Goal: Check status: Check status

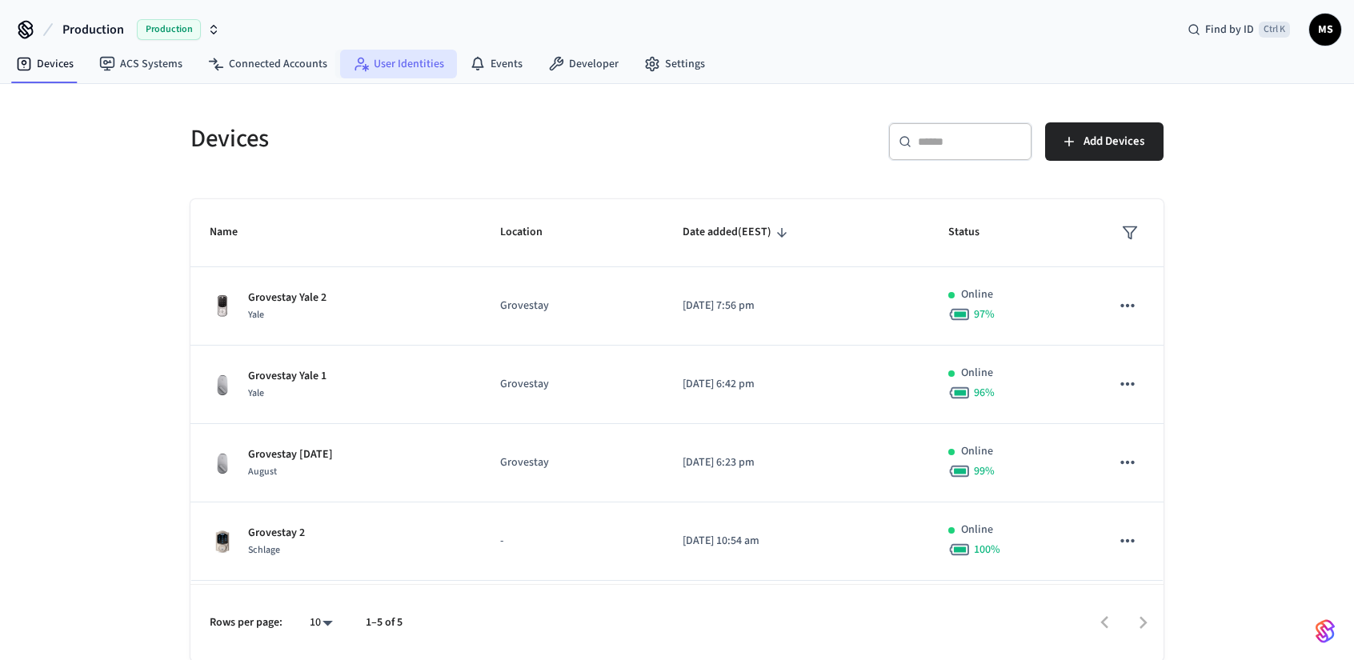
click at [402, 65] on link "User Identities" at bounding box center [398, 64] width 117 height 29
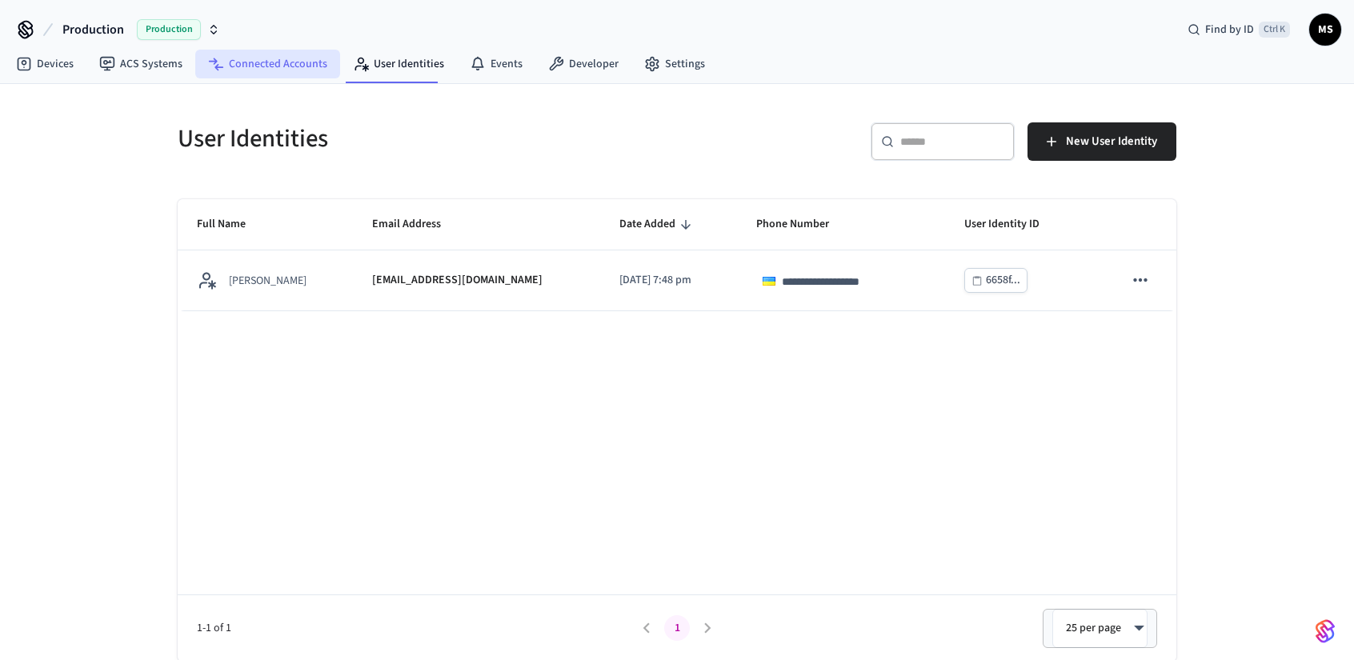
click at [254, 57] on link "Connected Accounts" at bounding box center [267, 64] width 145 height 29
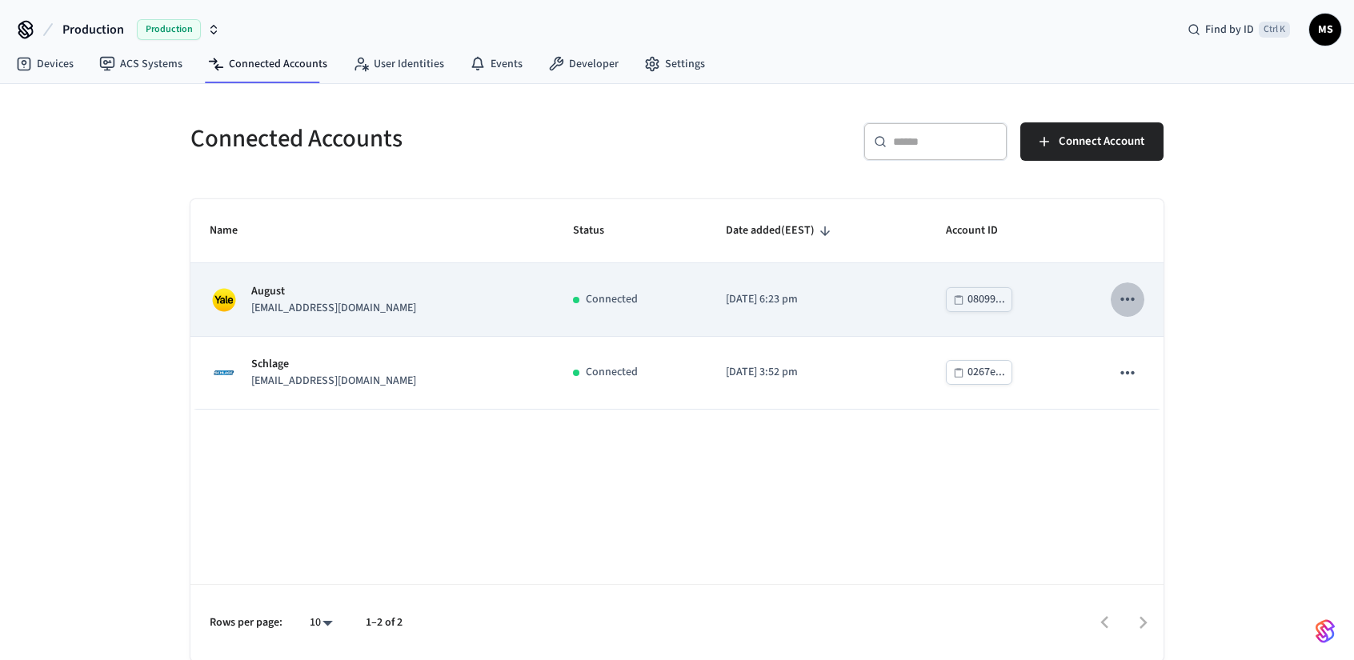
click at [1136, 295] on icon "sticky table" at bounding box center [1127, 299] width 21 height 21
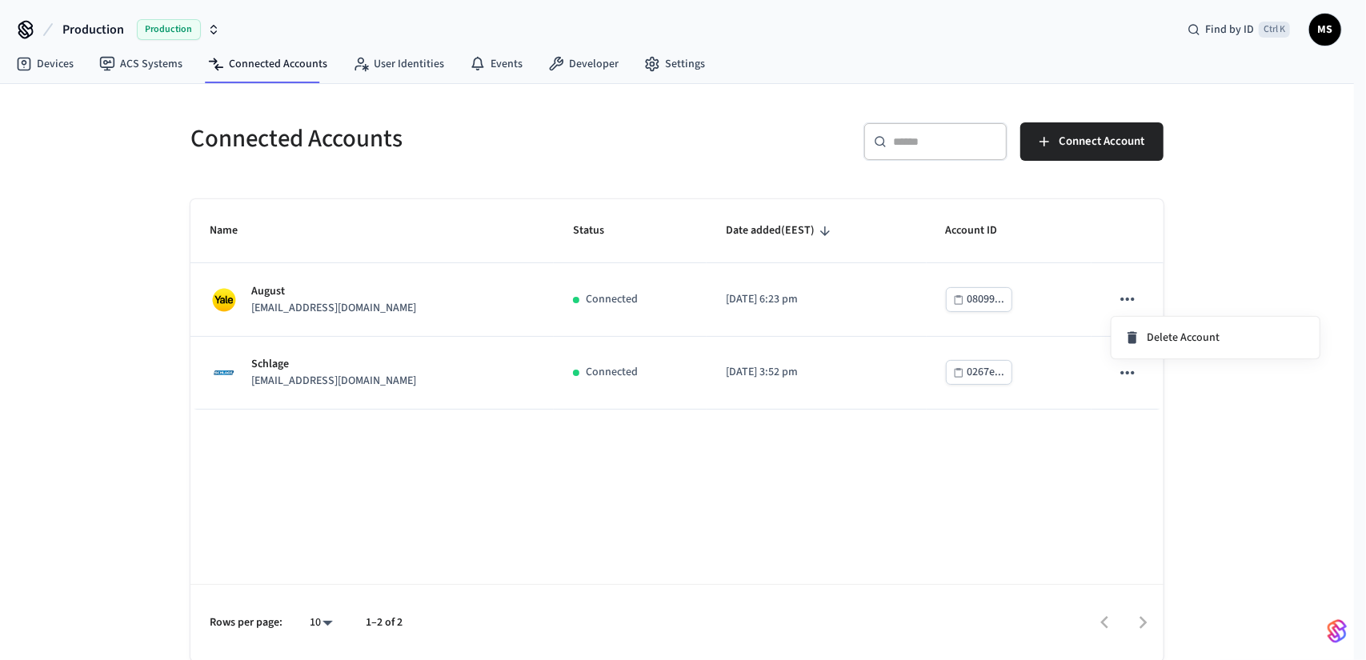
click at [1127, 294] on div at bounding box center [683, 330] width 1366 height 660
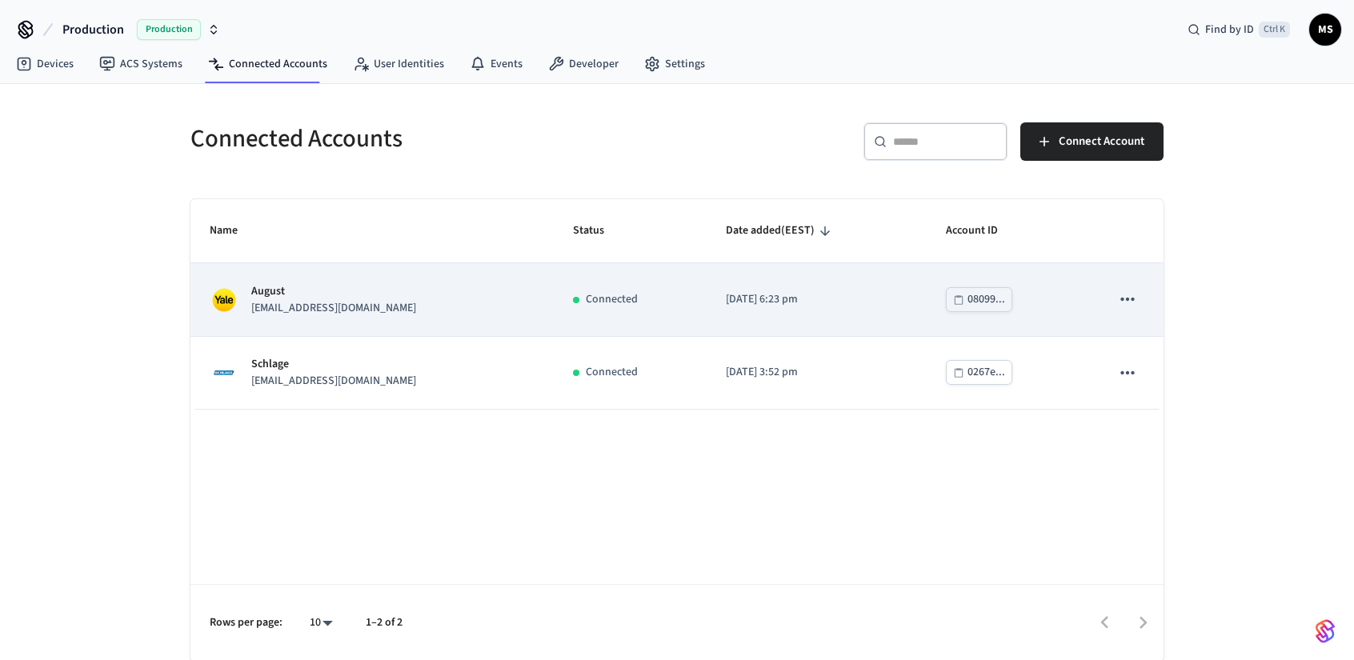
click at [411, 297] on div "August [EMAIL_ADDRESS][DOMAIN_NAME]" at bounding box center [372, 300] width 325 height 34
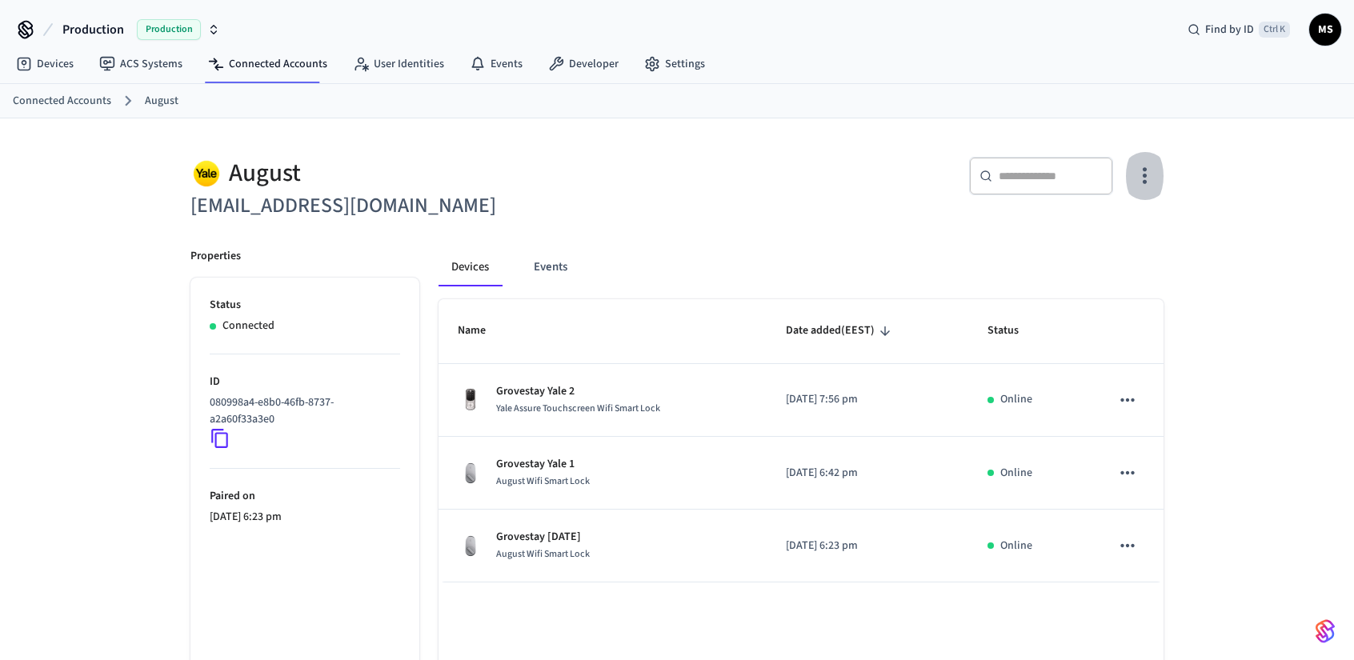
click at [1147, 177] on icon "button" at bounding box center [1144, 175] width 25 height 25
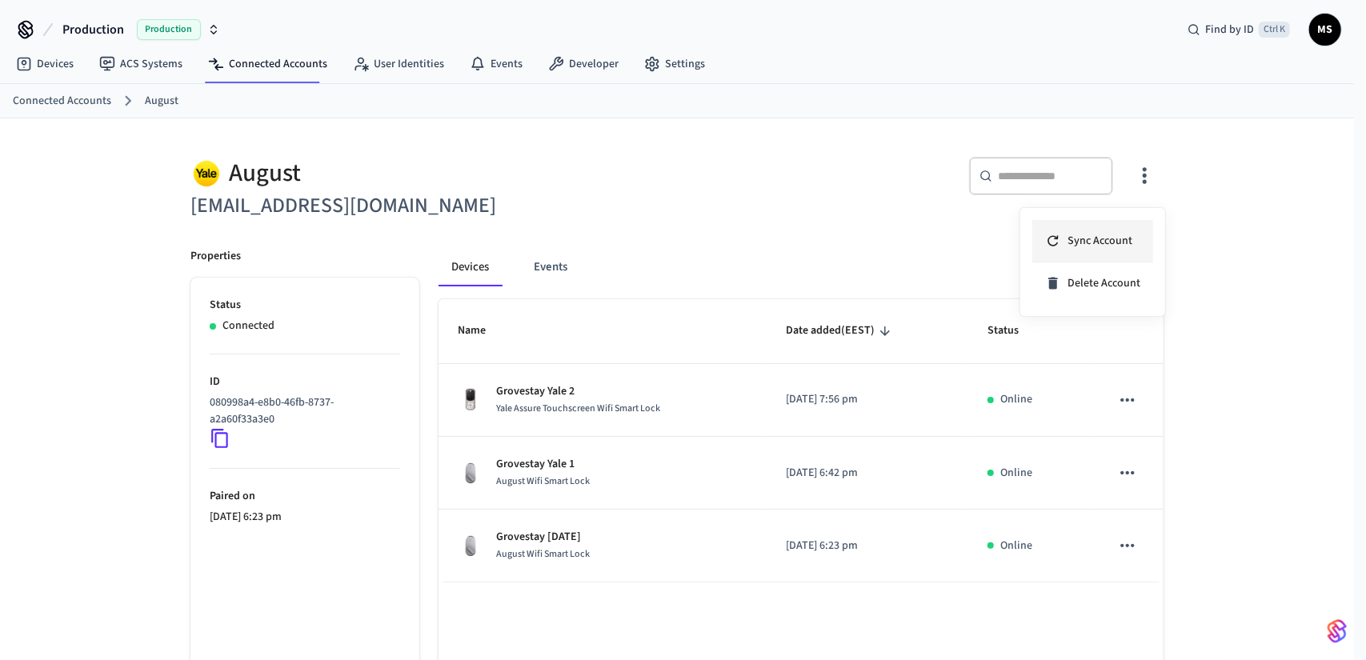
click at [1123, 230] on li "Sync Account" at bounding box center [1092, 241] width 121 height 42
click at [61, 63] on div at bounding box center [683, 330] width 1366 height 660
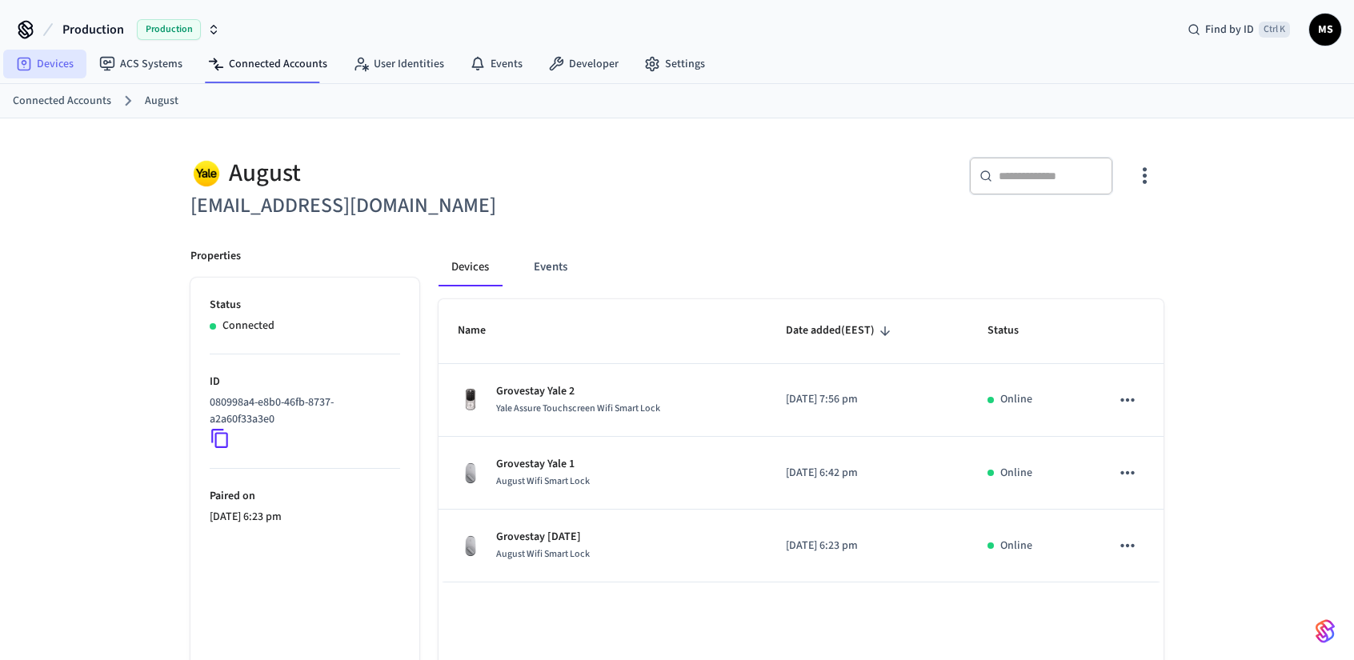
click at [57, 63] on link "Devices" at bounding box center [44, 64] width 83 height 29
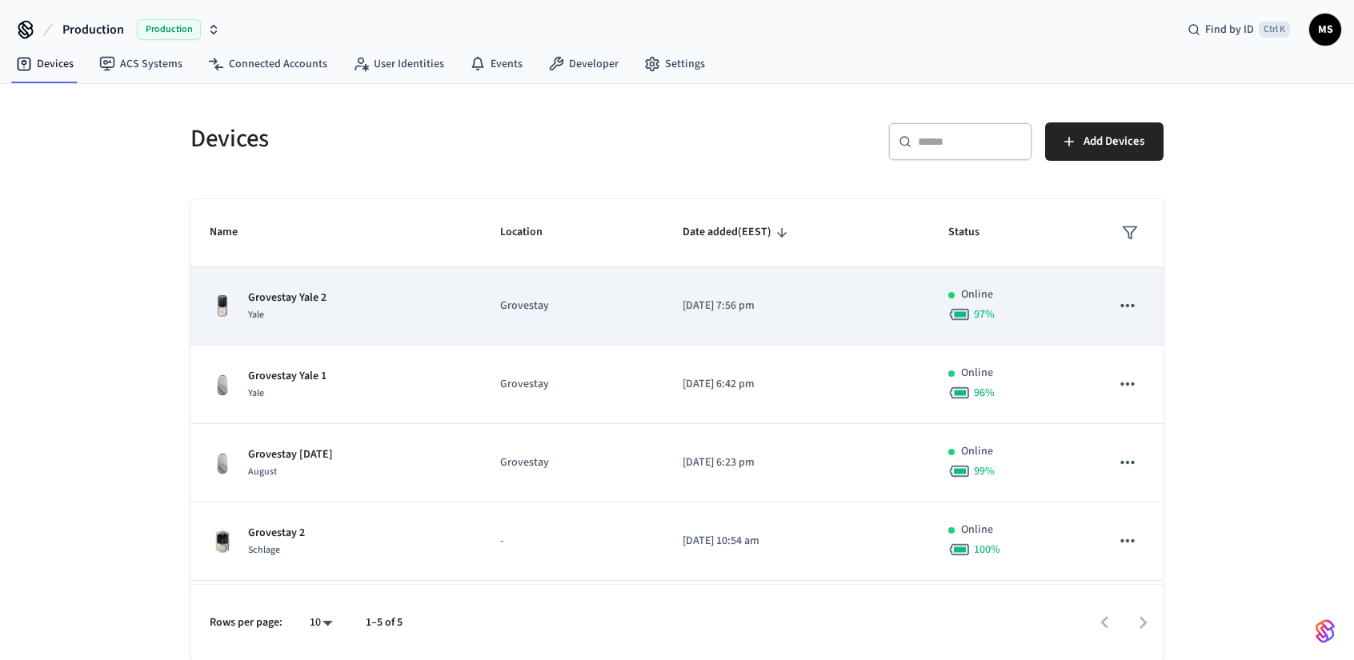
click at [498, 314] on td "Grovestay" at bounding box center [572, 306] width 182 height 78
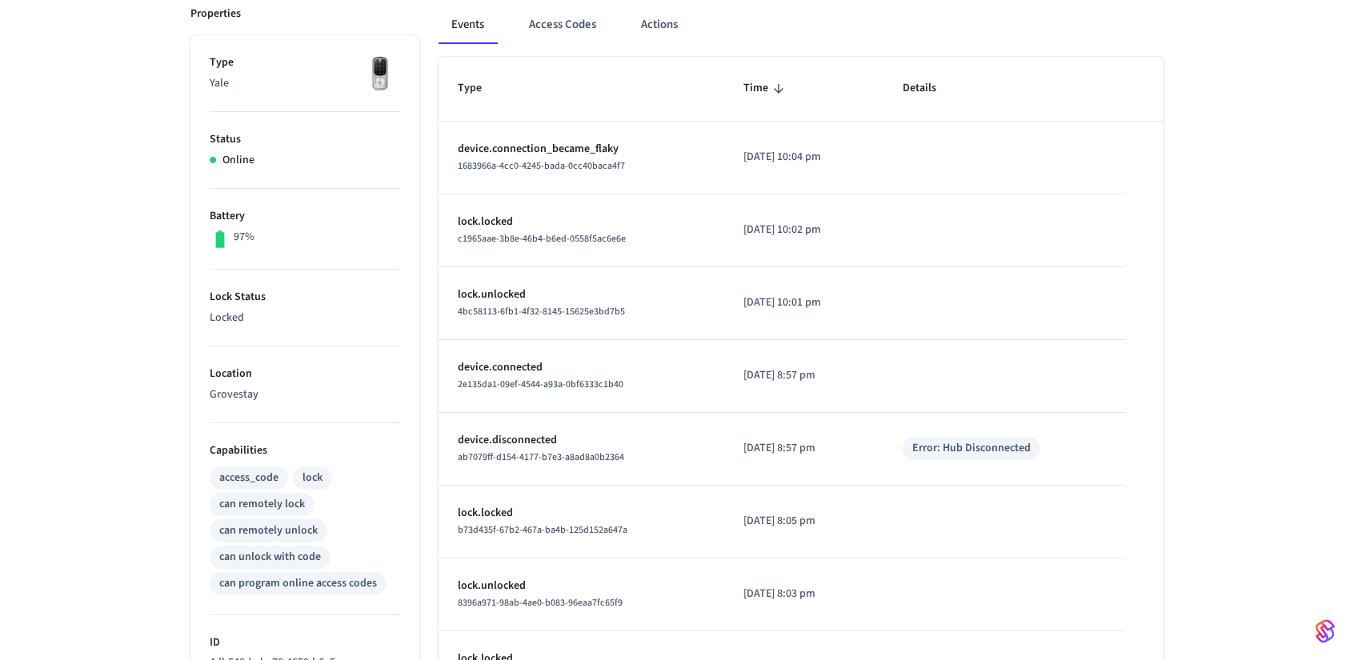
scroll to position [240, 0]
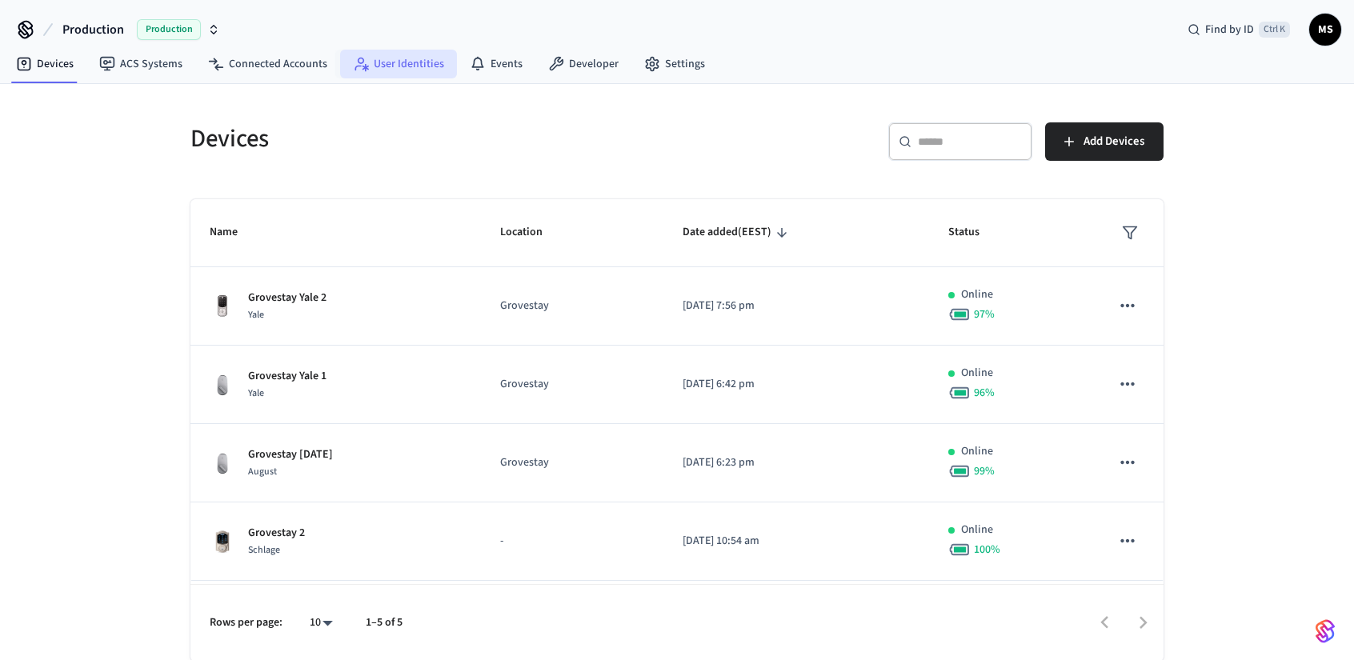
click at [427, 64] on link "User Identities" at bounding box center [398, 64] width 117 height 29
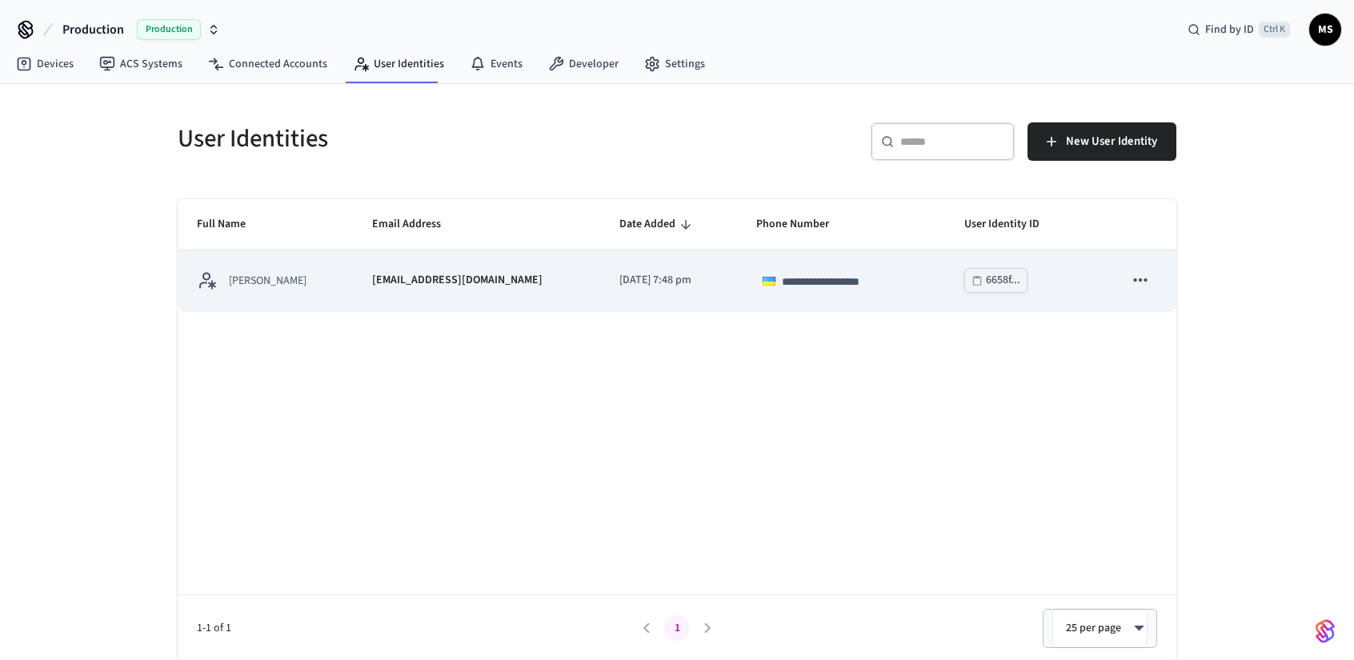
click at [1152, 283] on button "sticky table" at bounding box center [1141, 280] width 34 height 34
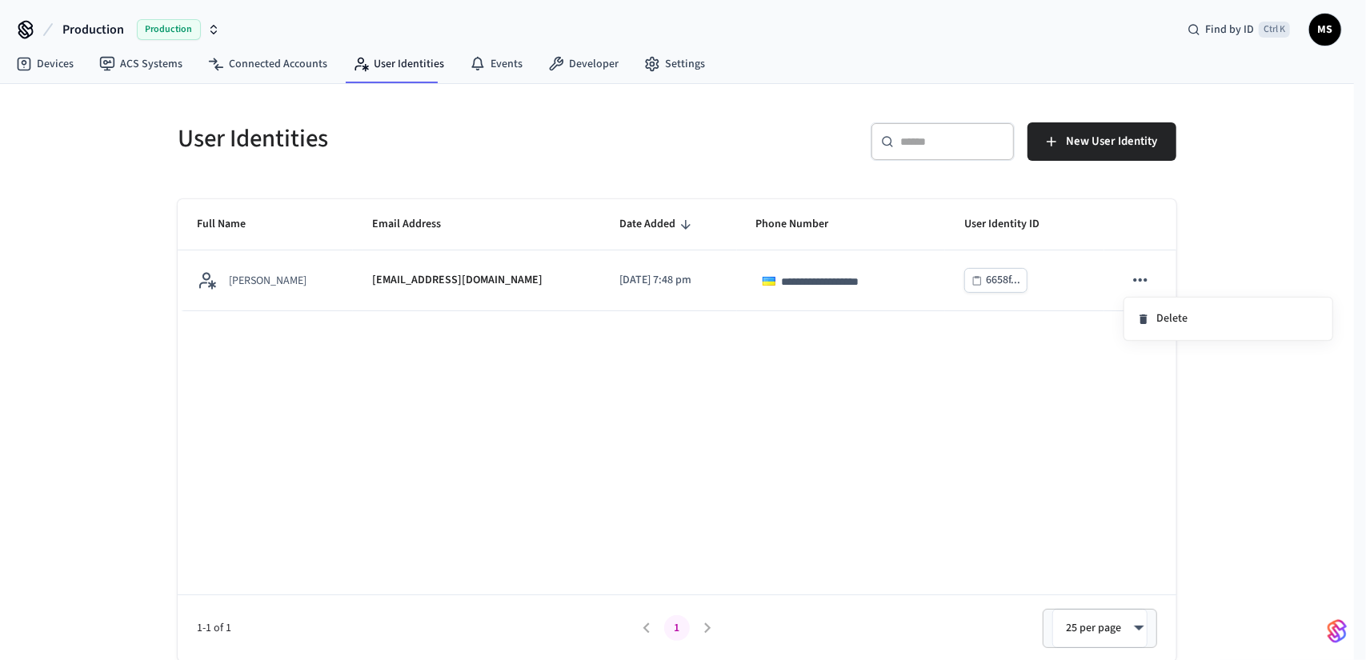
click at [278, 72] on div at bounding box center [683, 330] width 1366 height 660
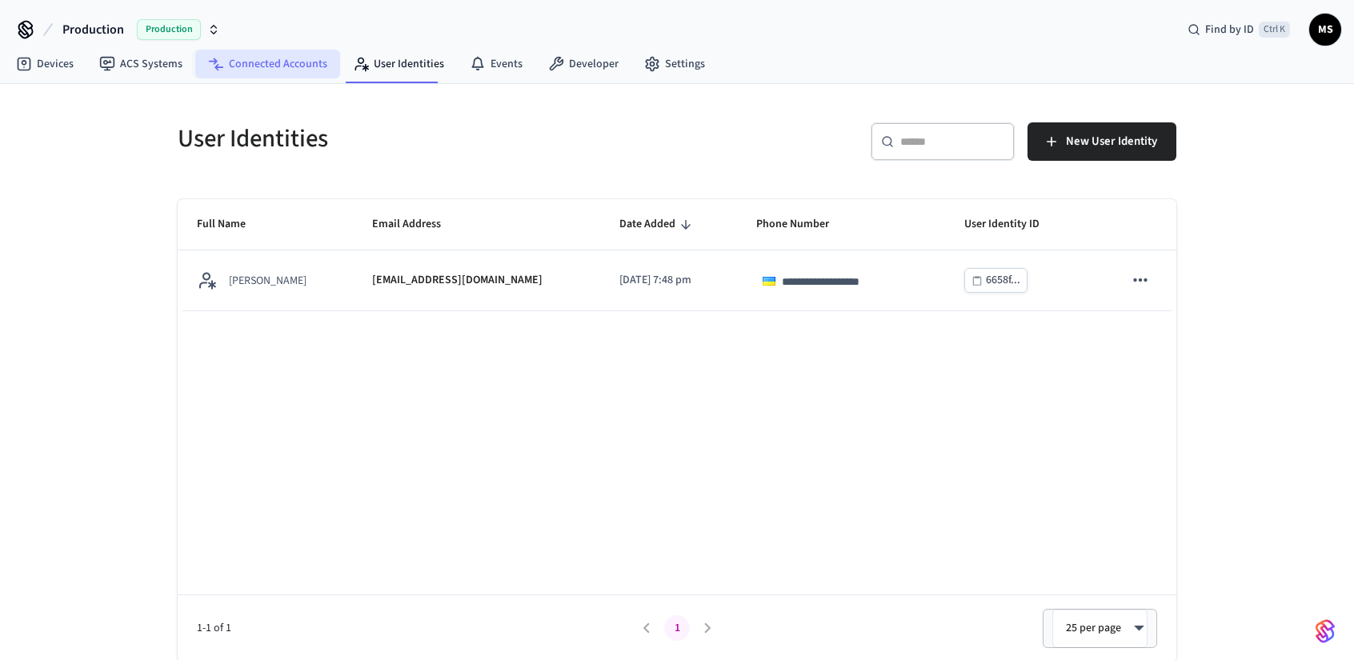
click at [291, 64] on link "Connected Accounts" at bounding box center [267, 64] width 145 height 29
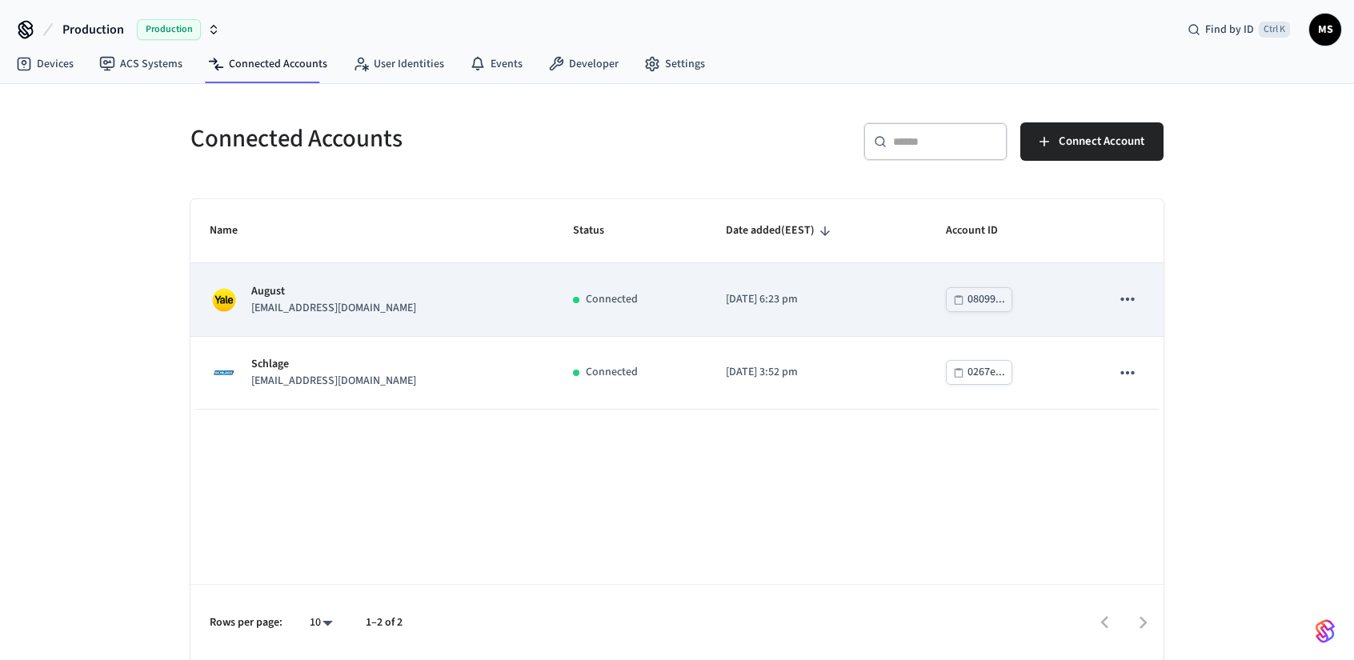
click at [512, 303] on div "August [EMAIL_ADDRESS][DOMAIN_NAME]" at bounding box center [372, 300] width 325 height 34
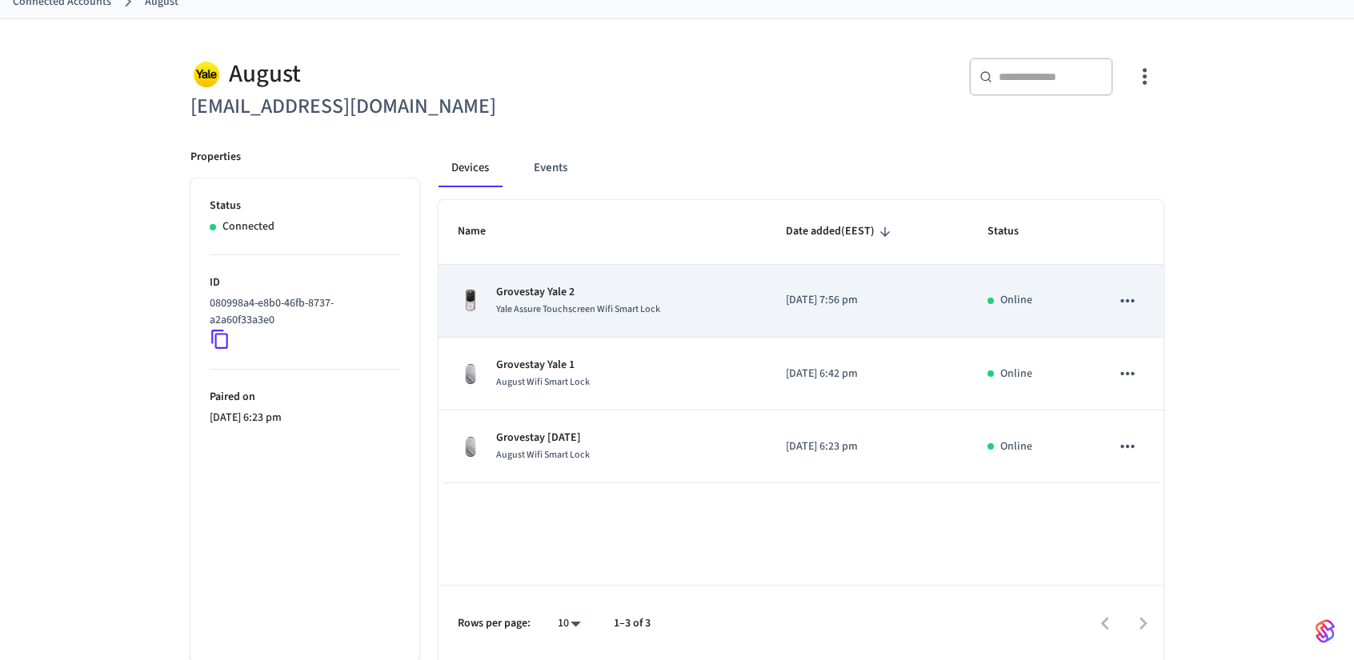
scroll to position [100, 0]
click at [610, 294] on p "Grovestay Yale 2" at bounding box center [578, 291] width 164 height 17
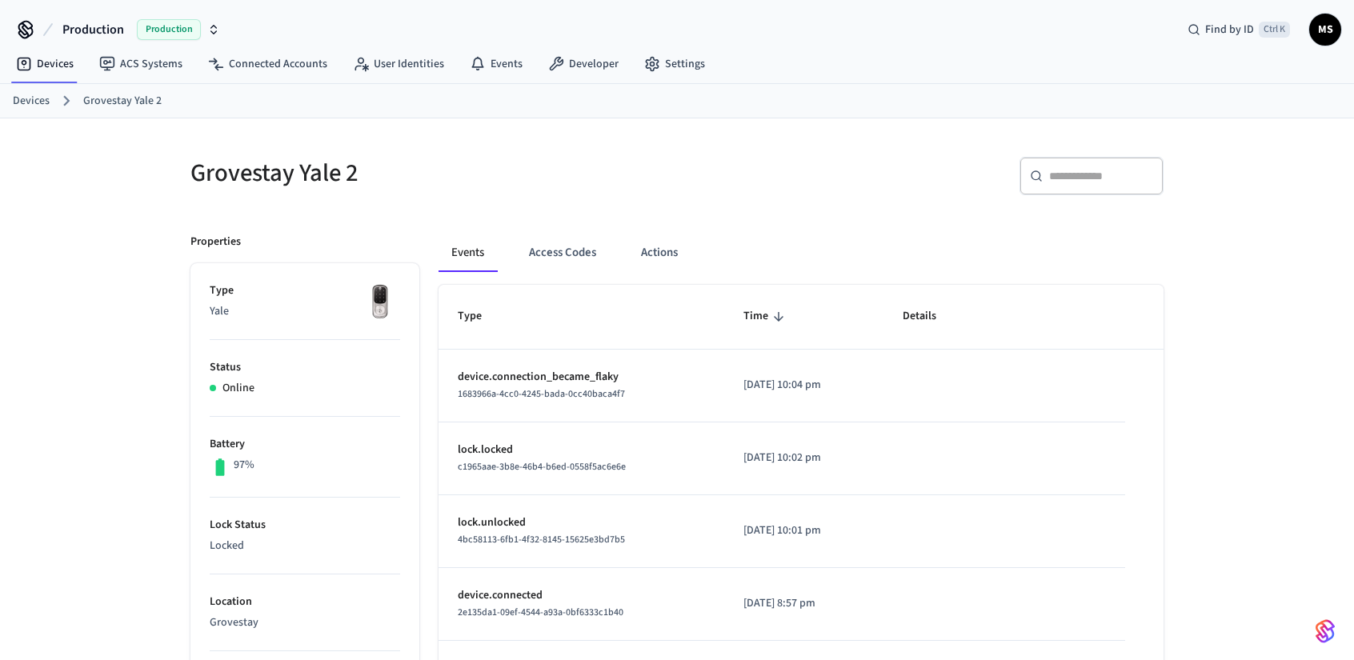
scroll to position [100, 0]
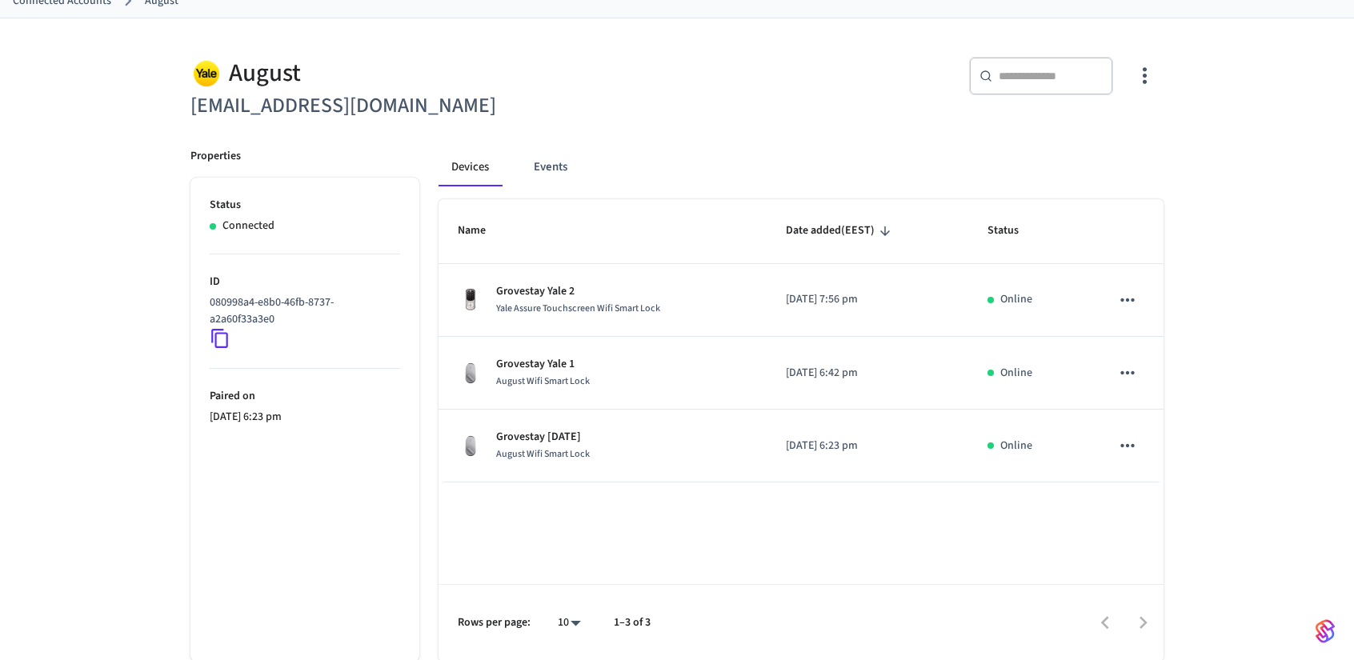
click at [1143, 76] on icon "button" at bounding box center [1144, 75] width 25 height 25
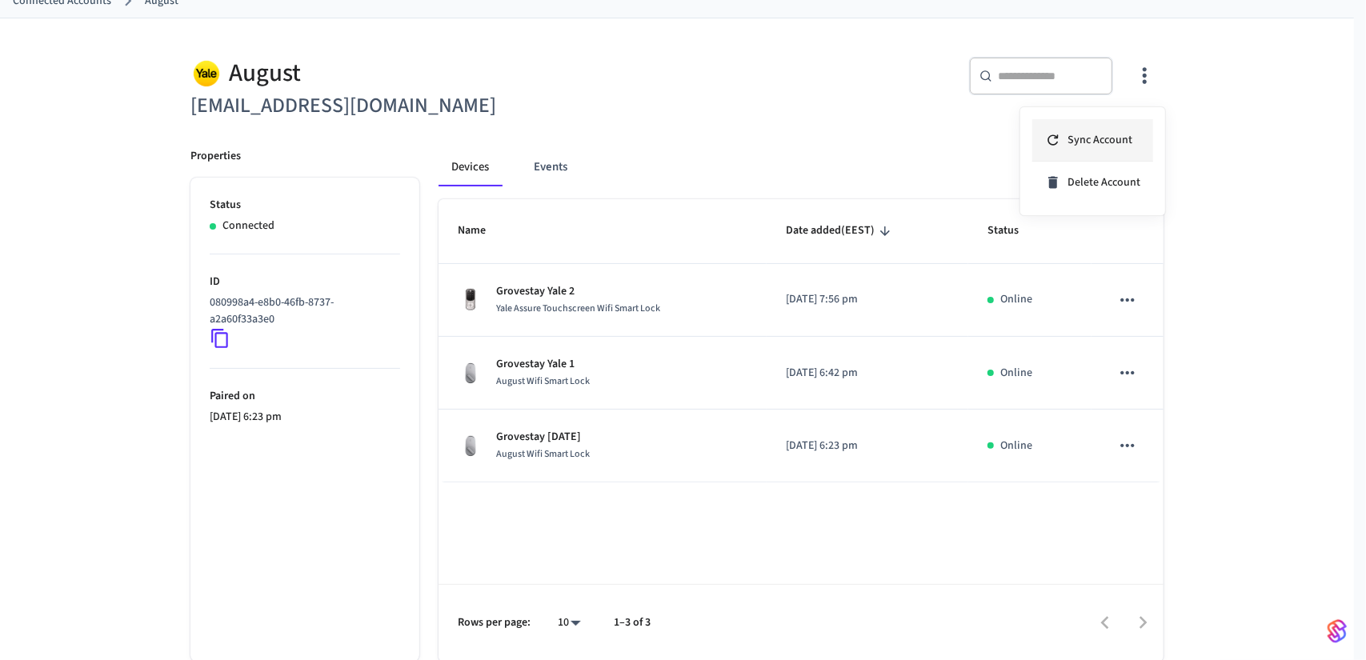
click at [1112, 135] on span "Sync Account" at bounding box center [1100, 140] width 65 height 16
click at [129, 58] on div at bounding box center [683, 330] width 1366 height 660
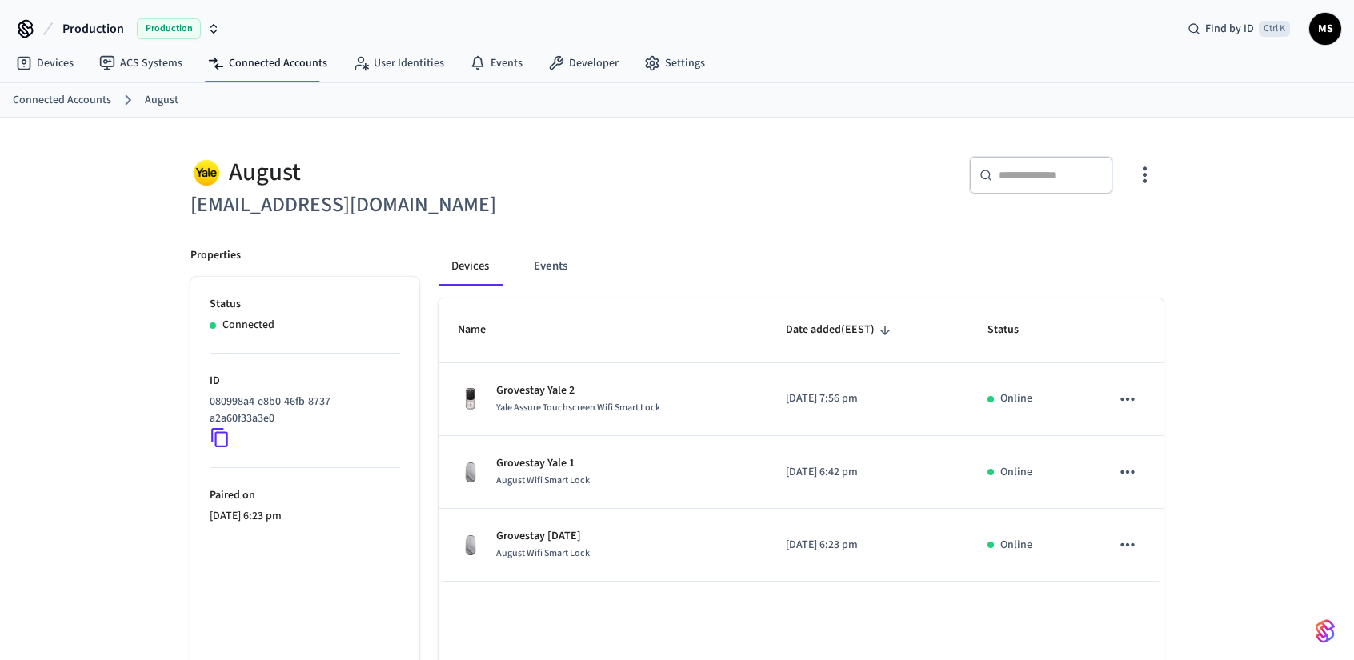
scroll to position [0, 0]
click at [54, 70] on link "Devices" at bounding box center [44, 64] width 83 height 29
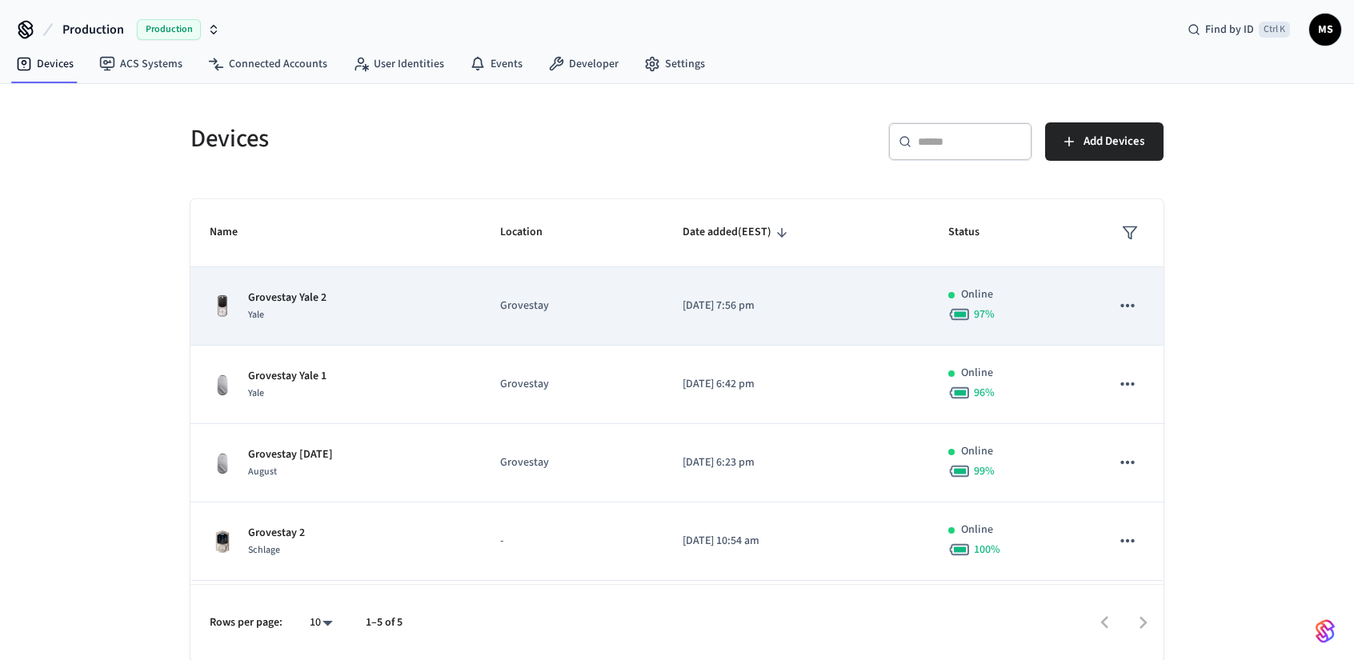
click at [538, 314] on td "Grovestay" at bounding box center [572, 306] width 182 height 78
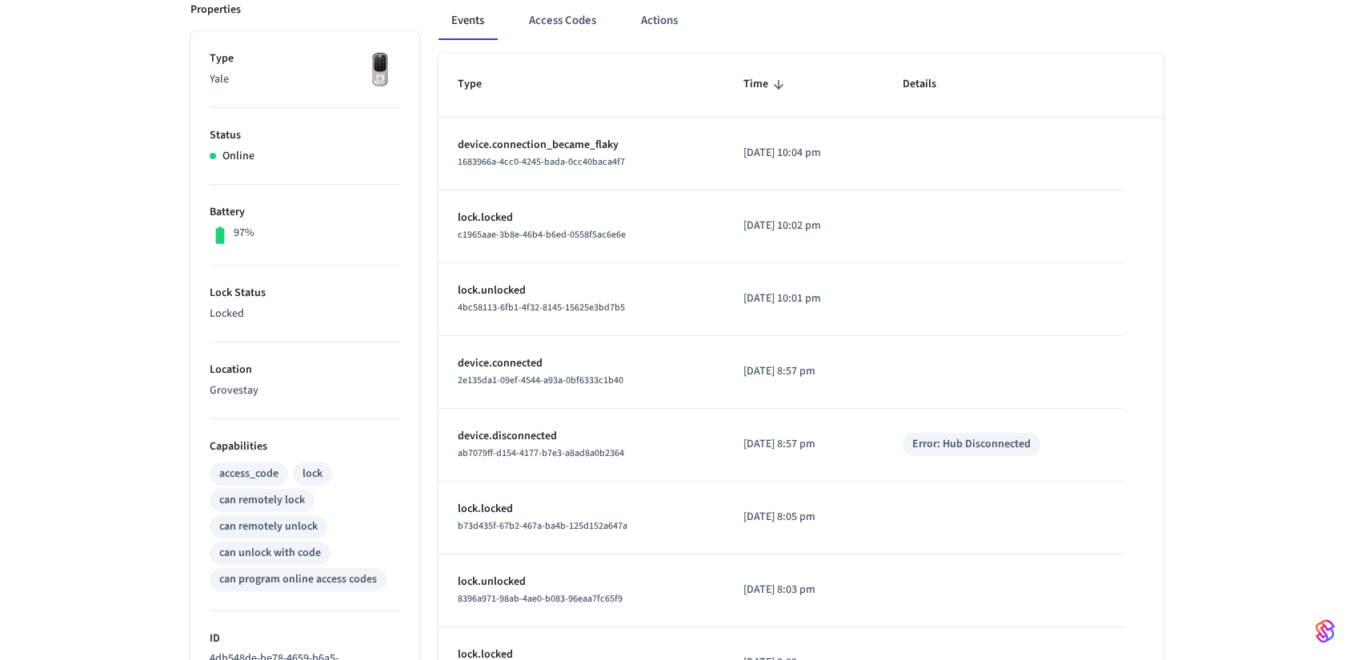
scroll to position [320, 0]
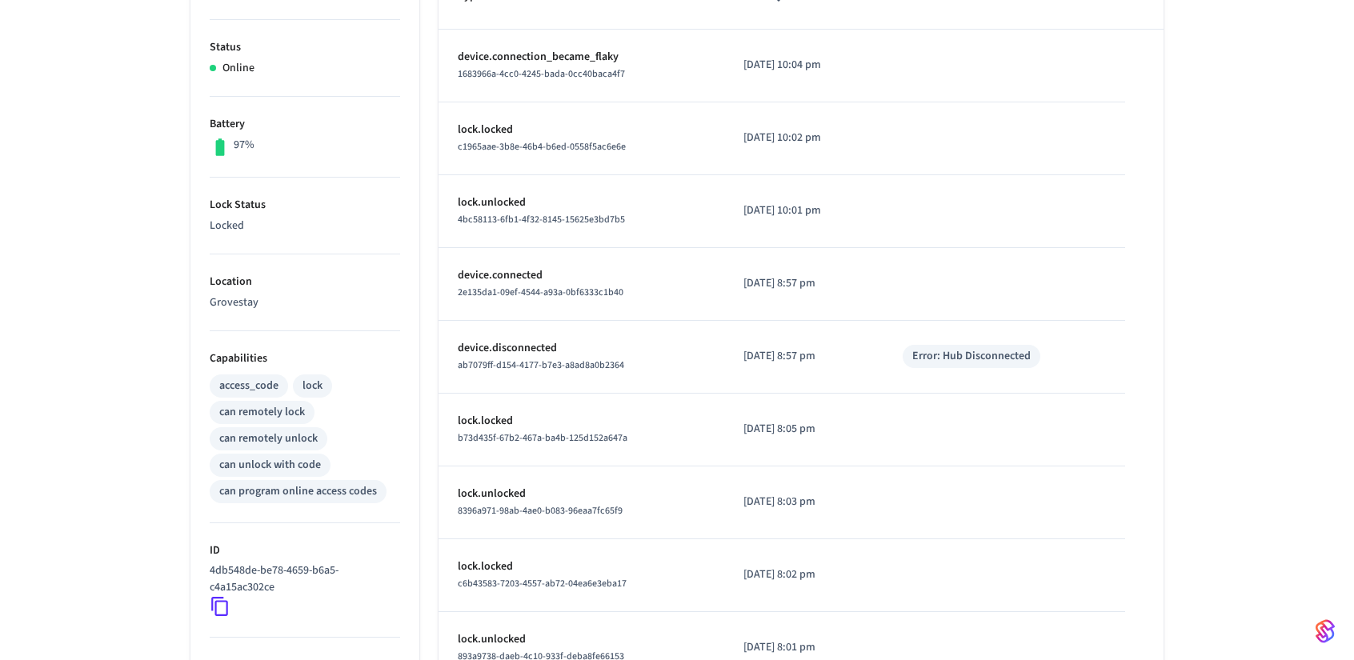
click at [243, 290] on li "Location Grovestay" at bounding box center [305, 292] width 190 height 77
click at [274, 294] on p "Grovestay" at bounding box center [305, 302] width 190 height 17
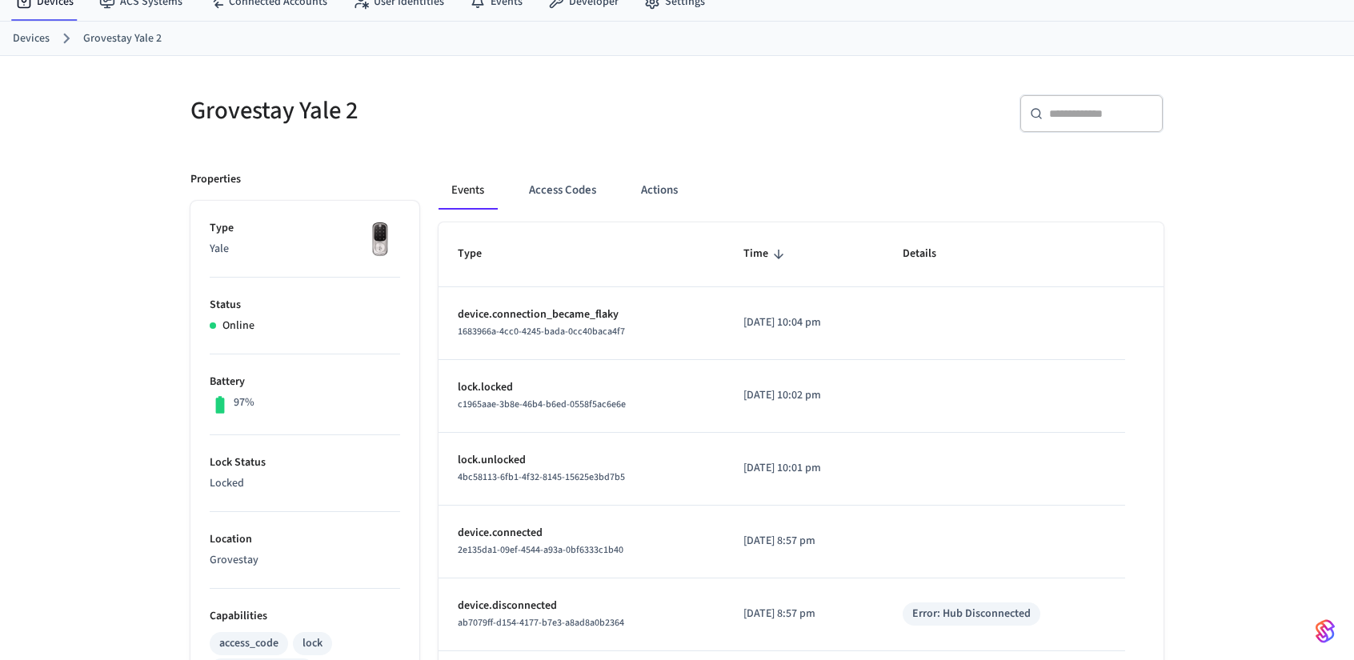
scroll to position [0, 0]
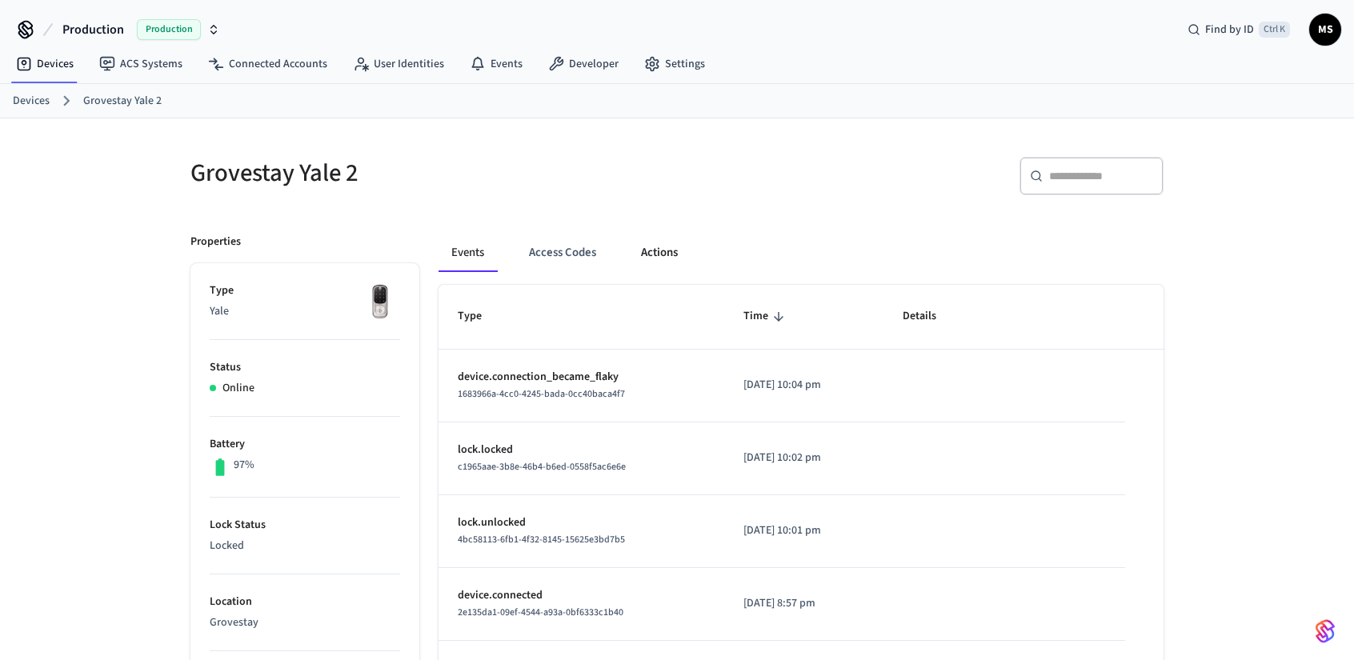
click at [669, 254] on button "Actions" at bounding box center [659, 253] width 62 height 38
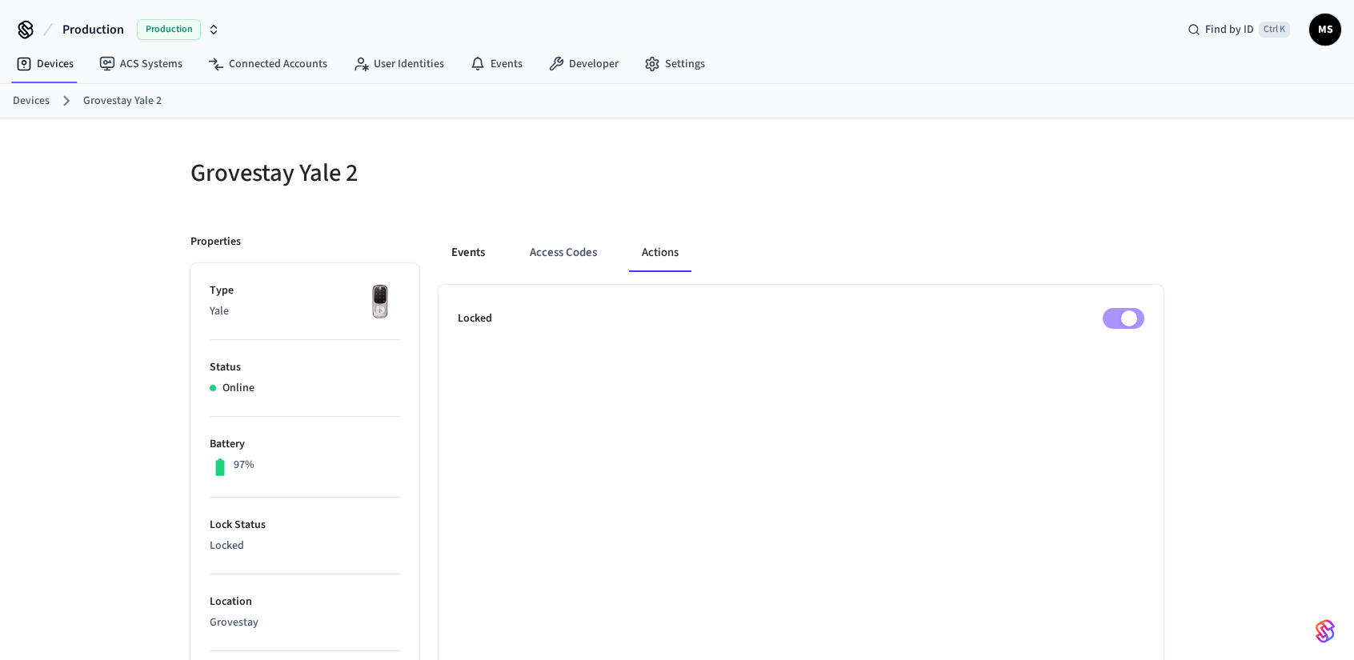
click at [480, 254] on button "Events" at bounding box center [468, 253] width 59 height 38
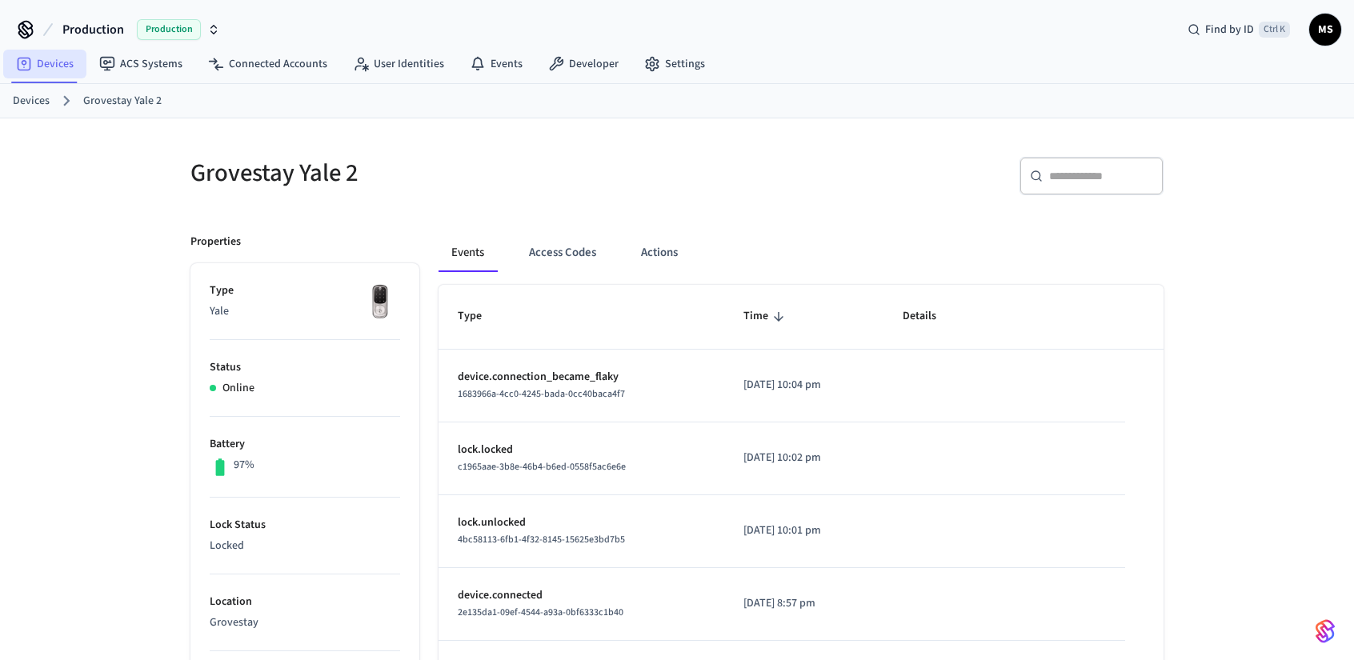
click at [52, 57] on link "Devices" at bounding box center [44, 64] width 83 height 29
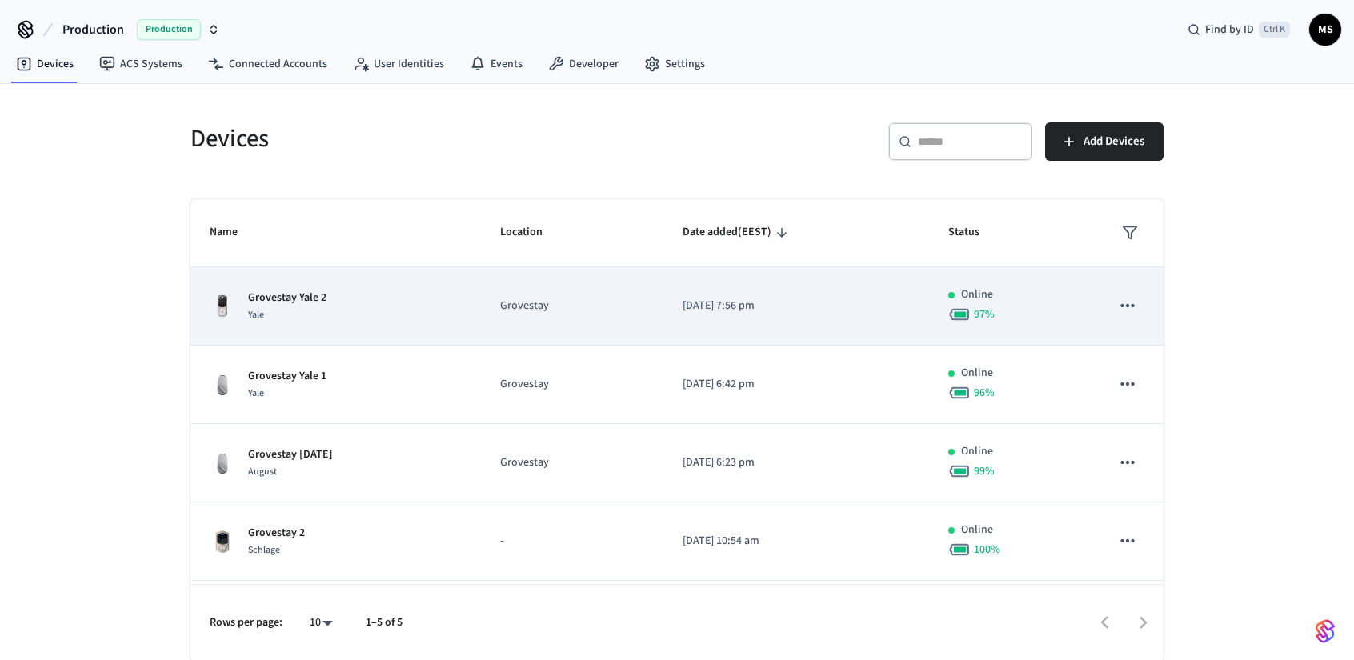
click at [608, 289] on td "Grovestay" at bounding box center [572, 306] width 182 height 78
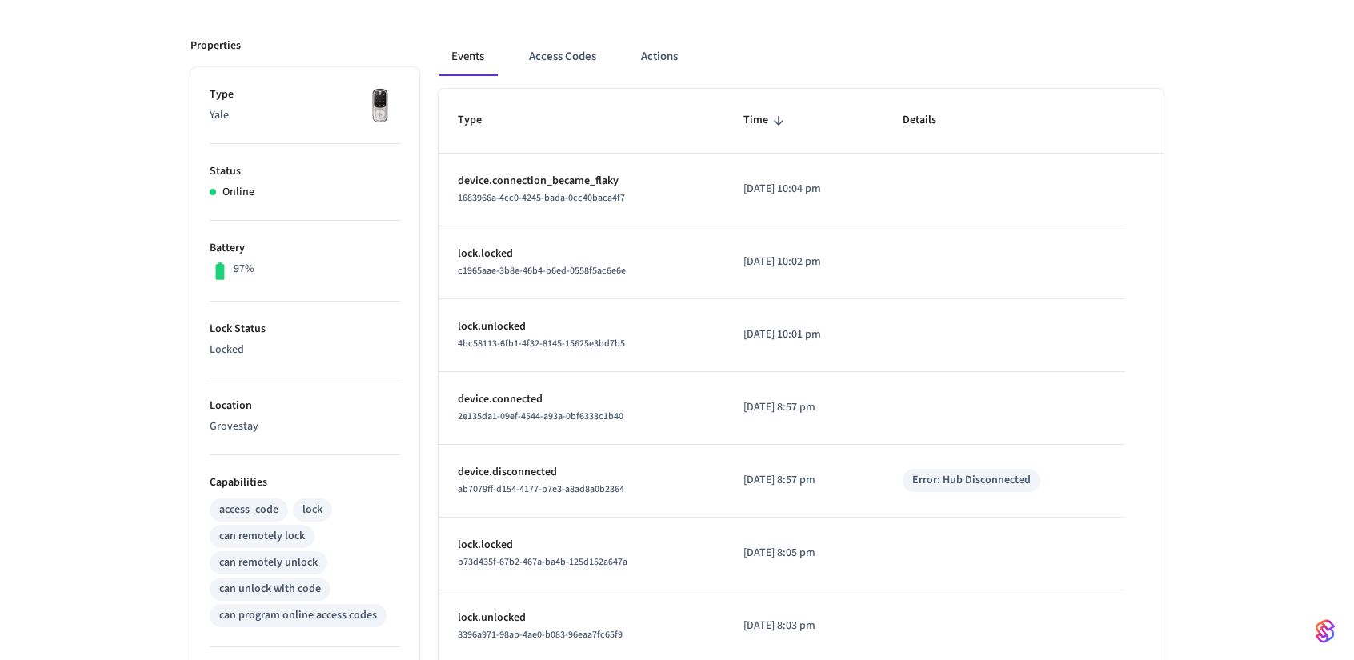
scroll to position [80, 0]
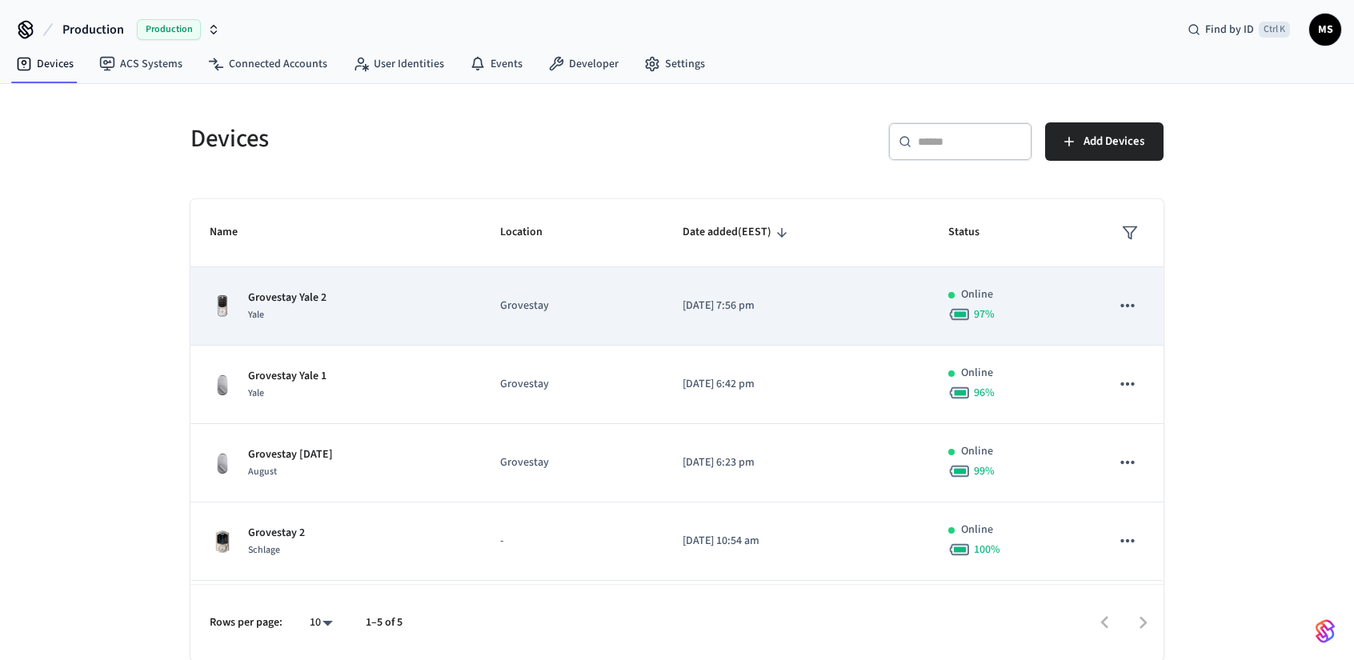
click at [591, 292] on td "Grovestay" at bounding box center [572, 306] width 182 height 78
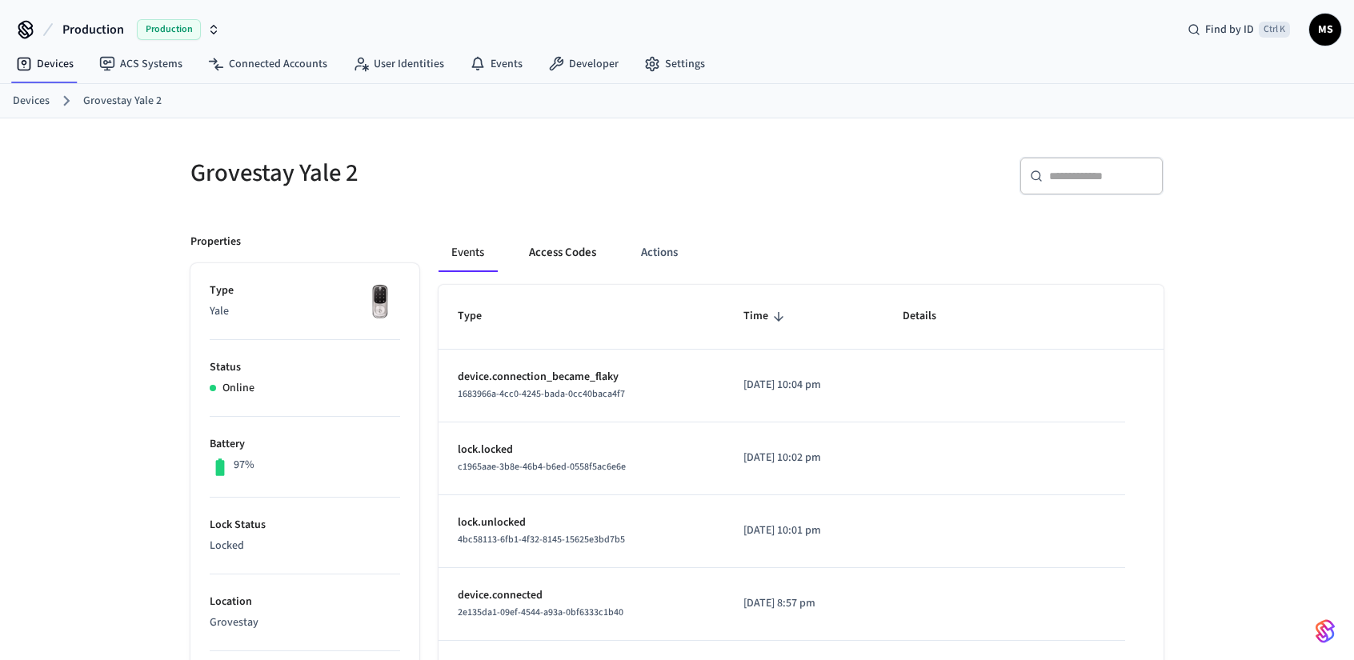
click at [595, 252] on button "Access Codes" at bounding box center [562, 253] width 93 height 38
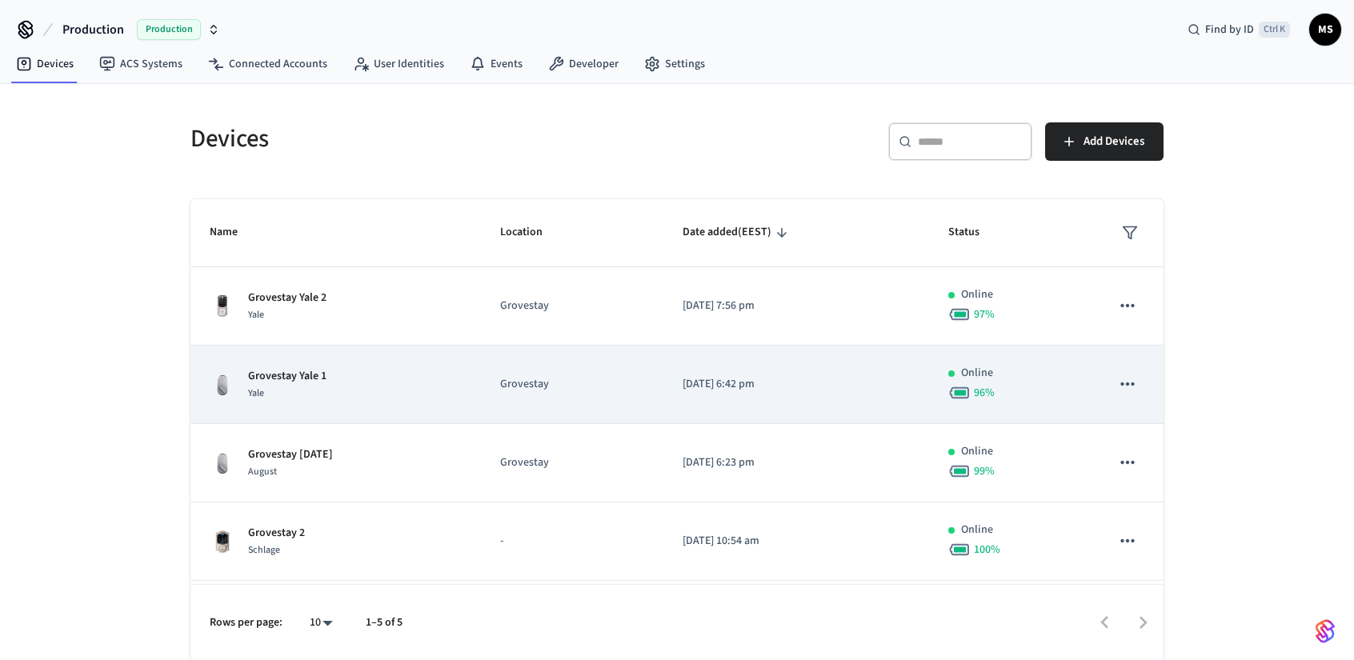
click at [533, 385] on p "Grovestay" at bounding box center [572, 384] width 144 height 17
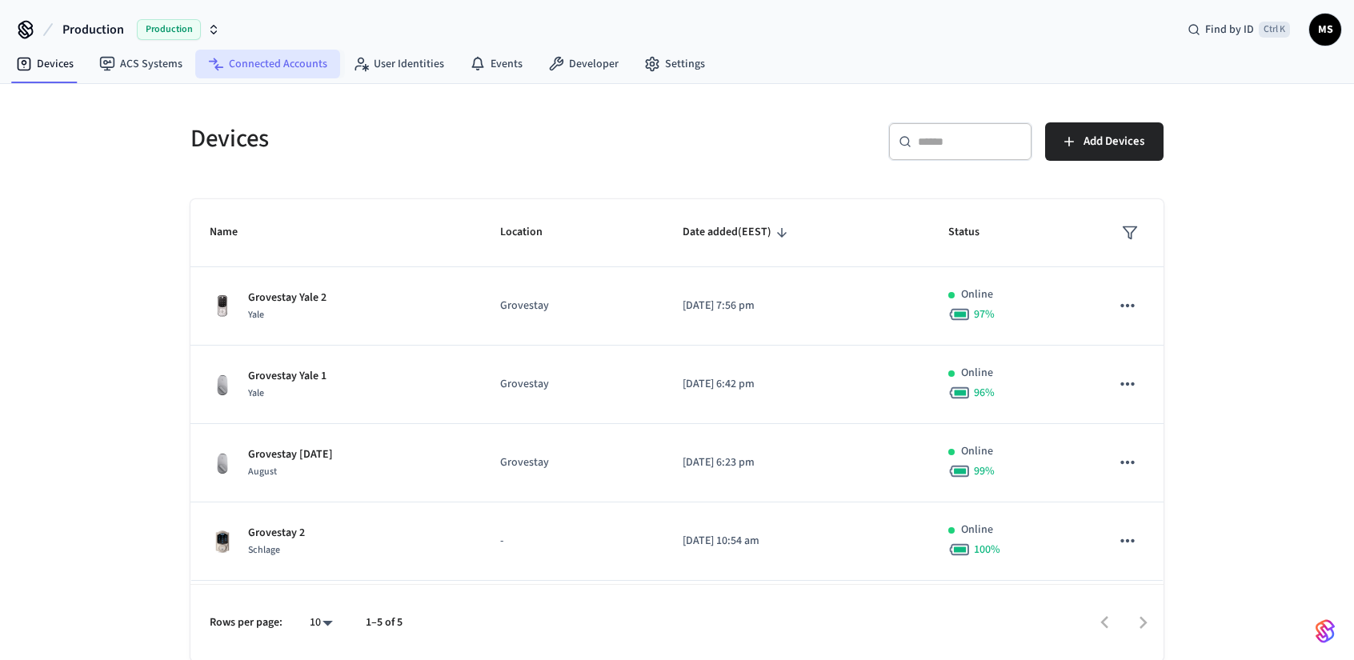
click at [320, 66] on link "Connected Accounts" at bounding box center [267, 64] width 145 height 29
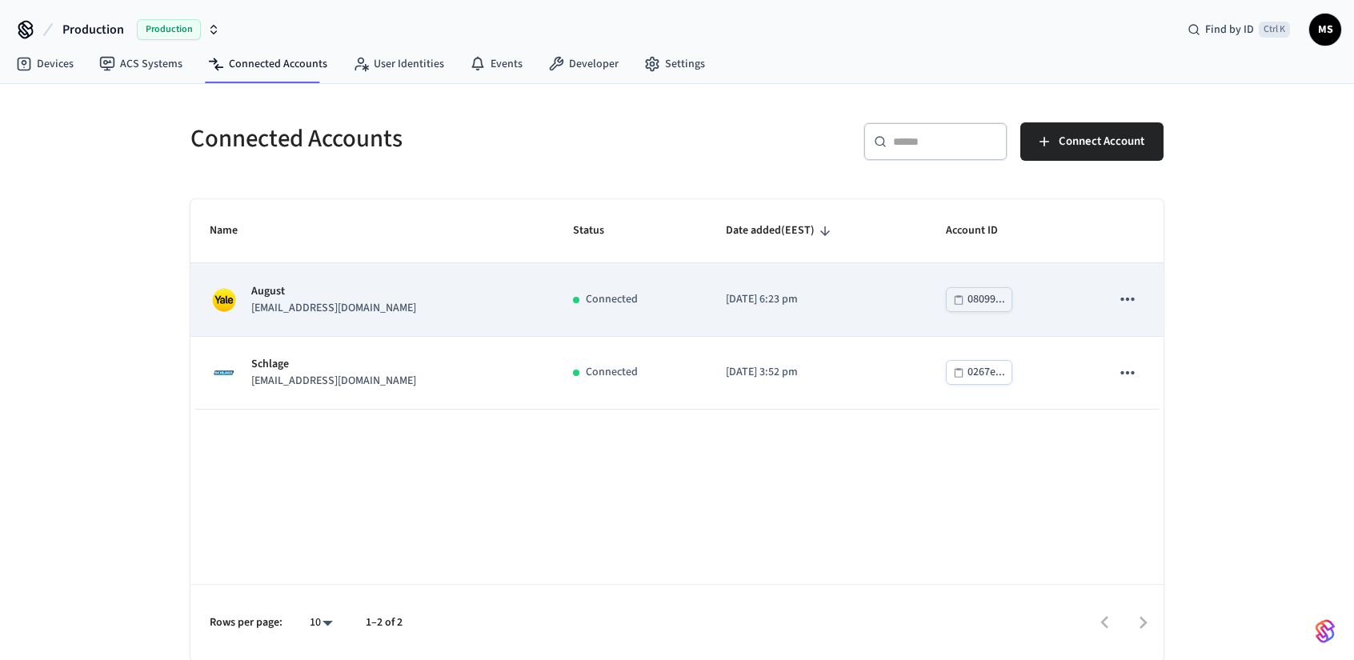
click at [400, 311] on div "August [EMAIL_ADDRESS][DOMAIN_NAME]" at bounding box center [372, 300] width 325 height 34
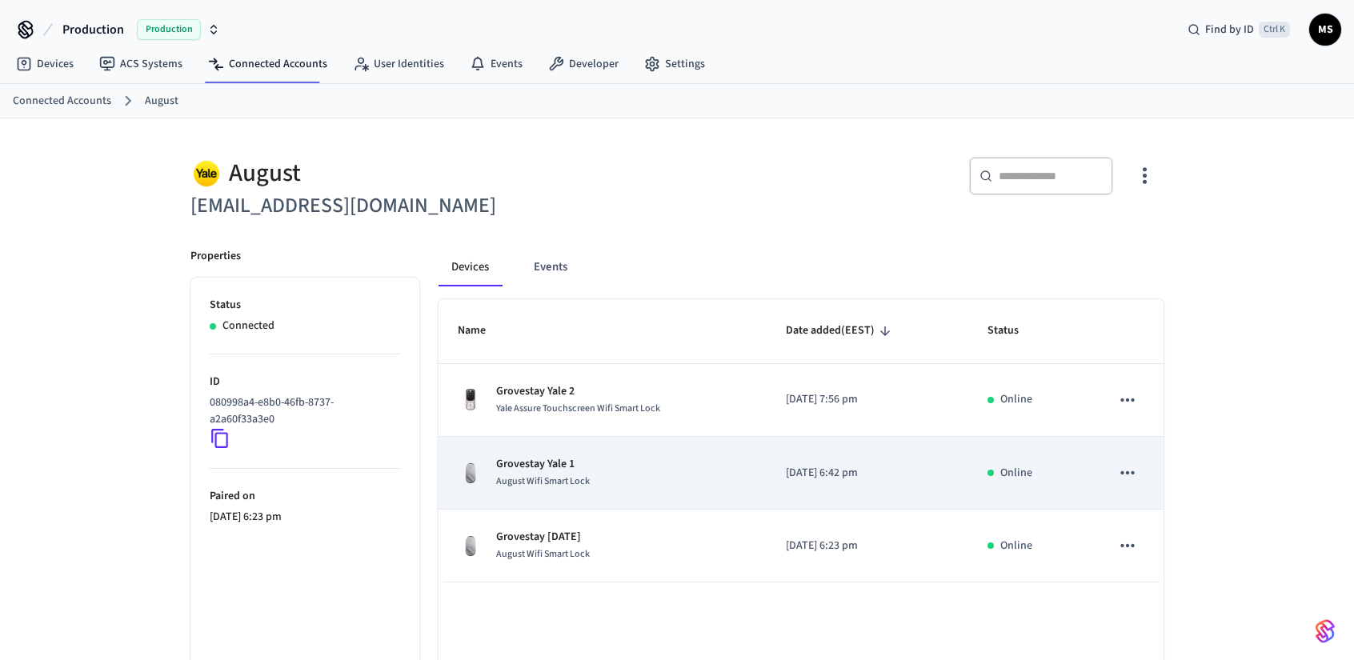
click at [595, 446] on td "Grovestay Yale 1 August Wifi Smart Lock" at bounding box center [603, 473] width 328 height 73
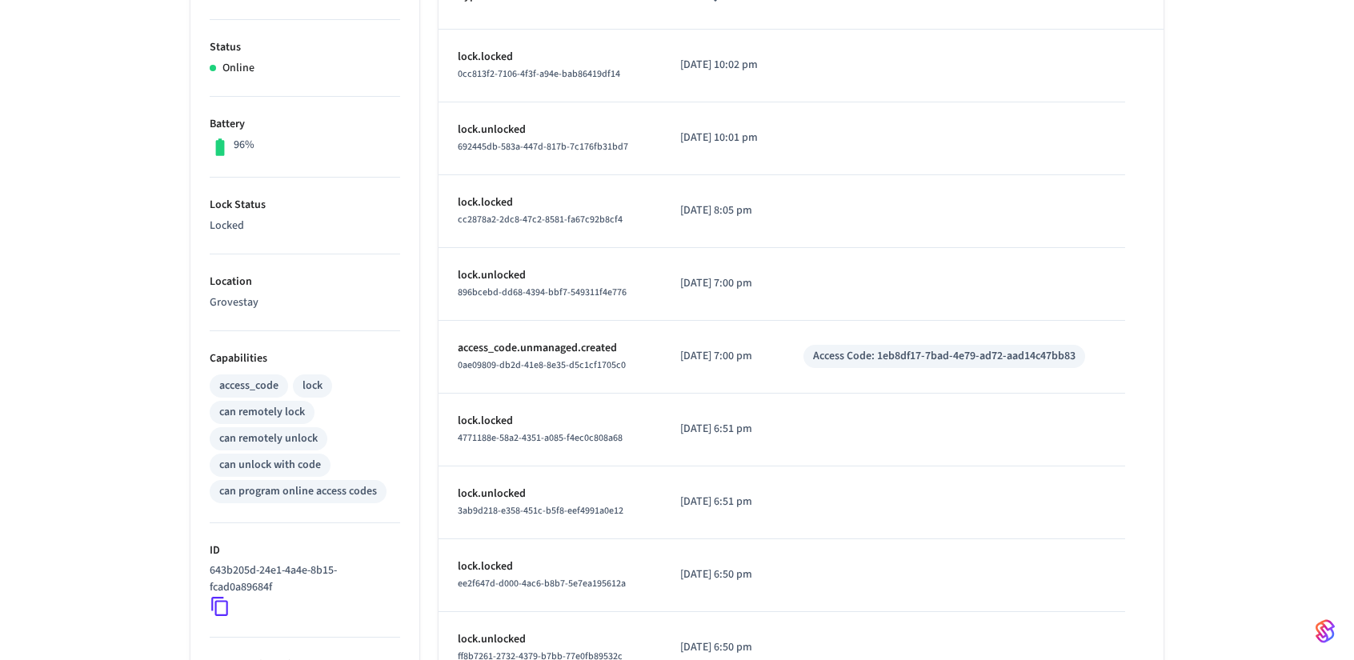
scroll to position [320, 0]
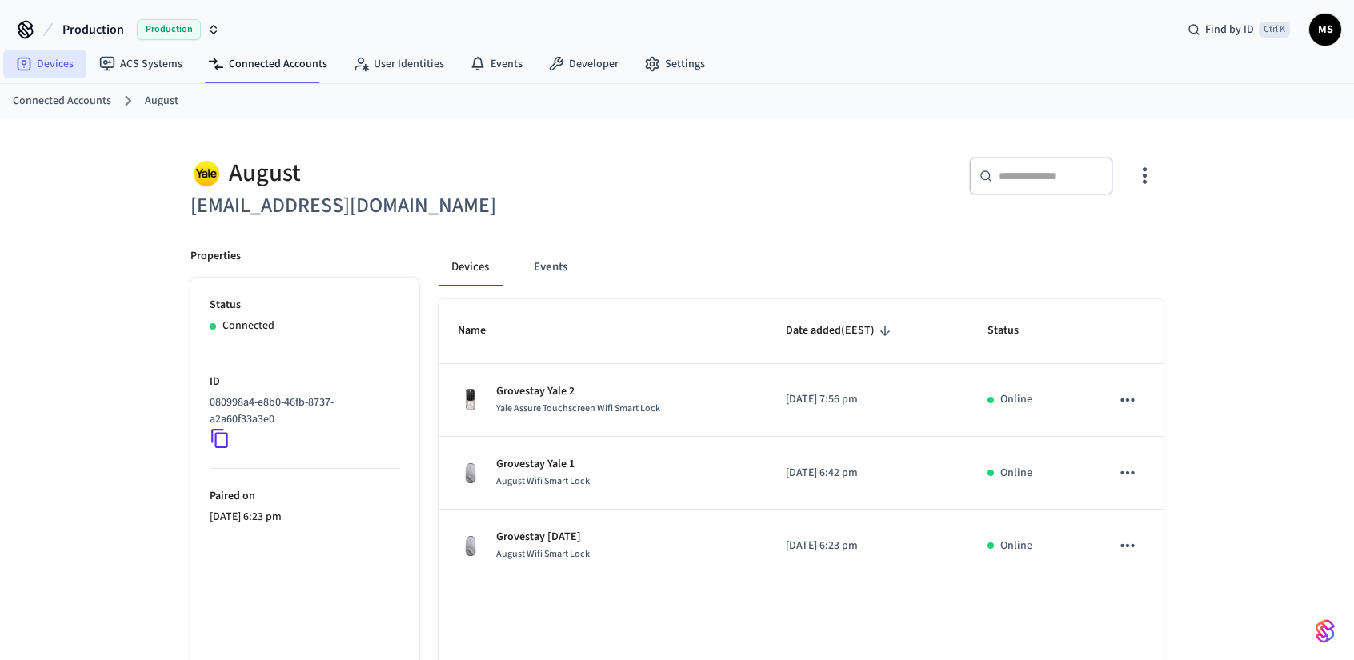
click at [45, 66] on link "Devices" at bounding box center [44, 64] width 83 height 29
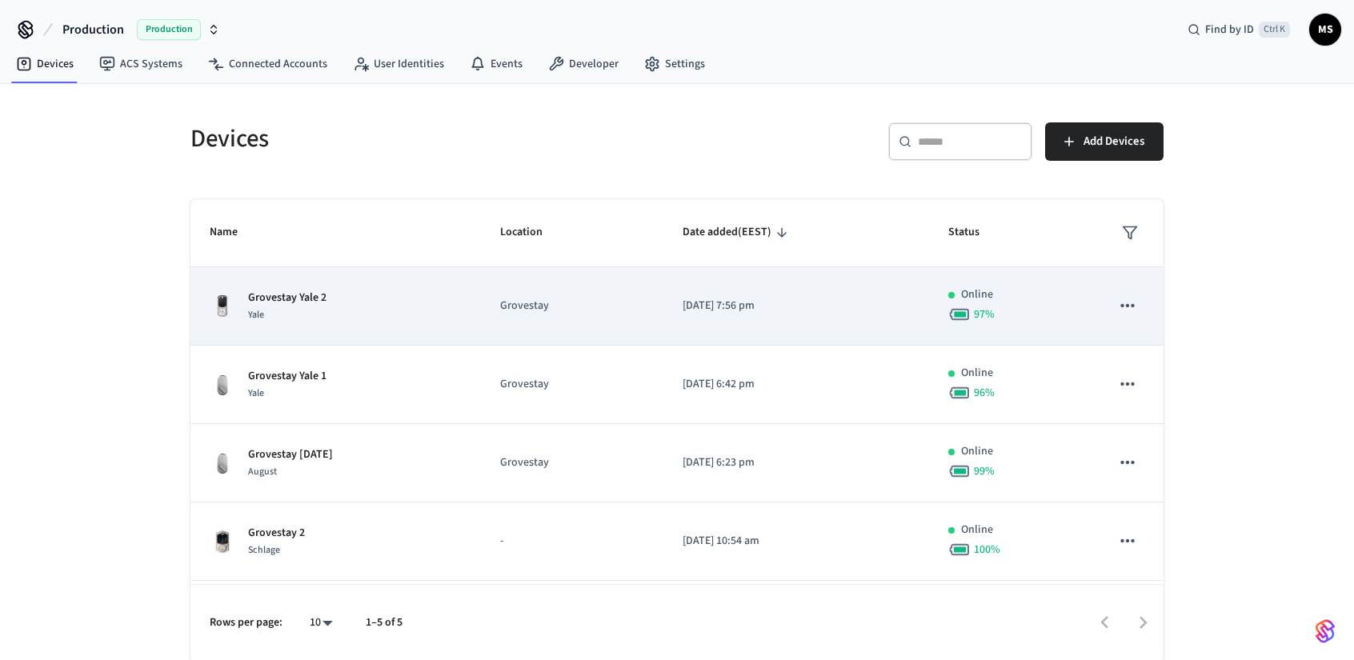
click at [576, 305] on p "Grovestay" at bounding box center [572, 306] width 144 height 17
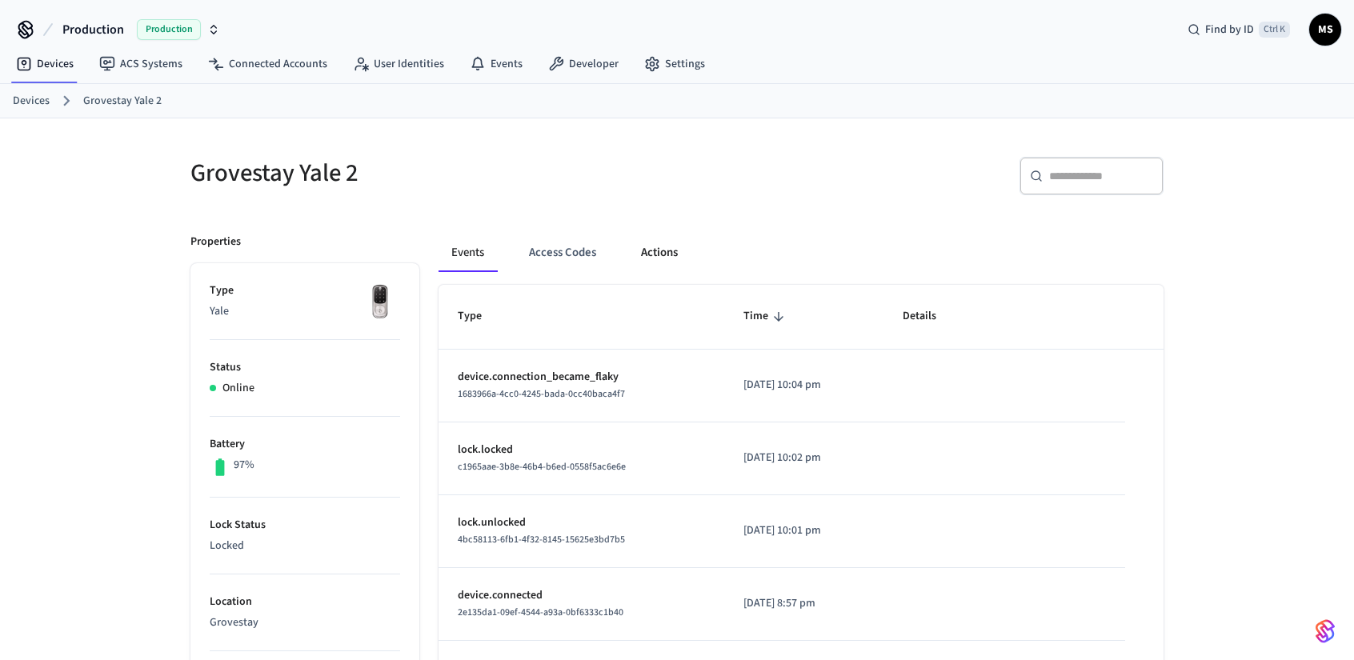
click at [650, 252] on button "Actions" at bounding box center [659, 253] width 62 height 38
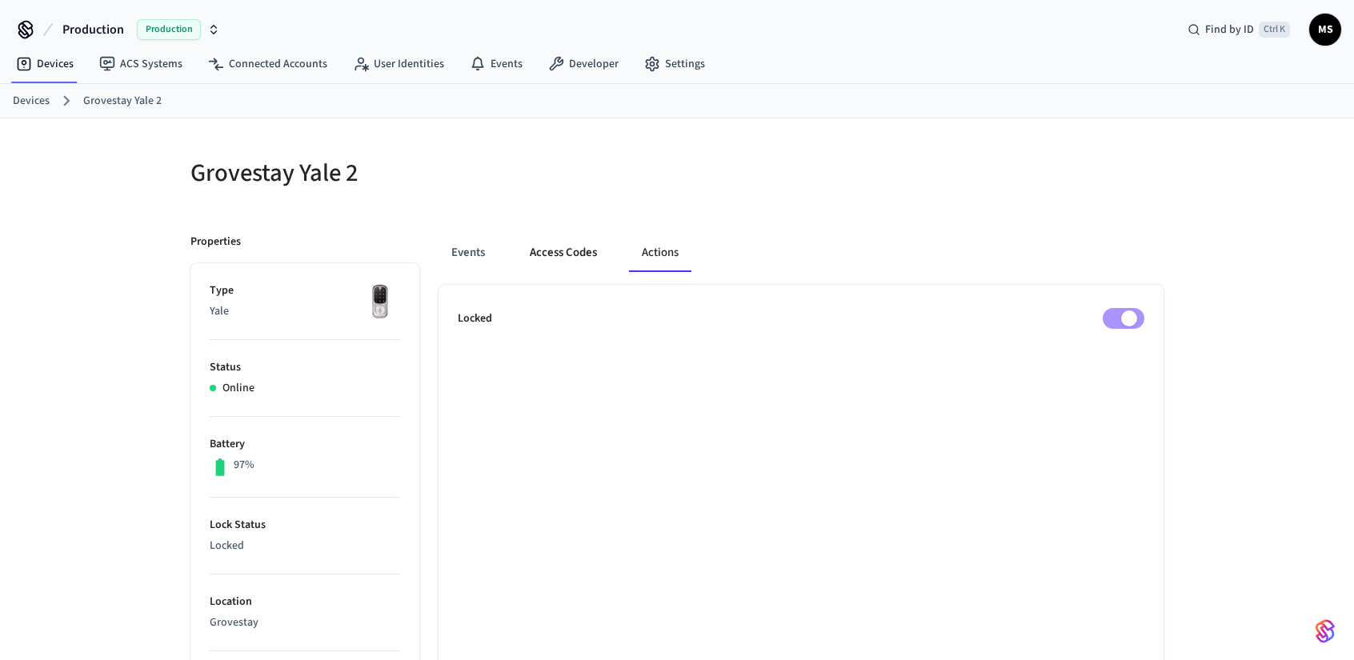
click at [597, 252] on button "Access Codes" at bounding box center [563, 253] width 93 height 38
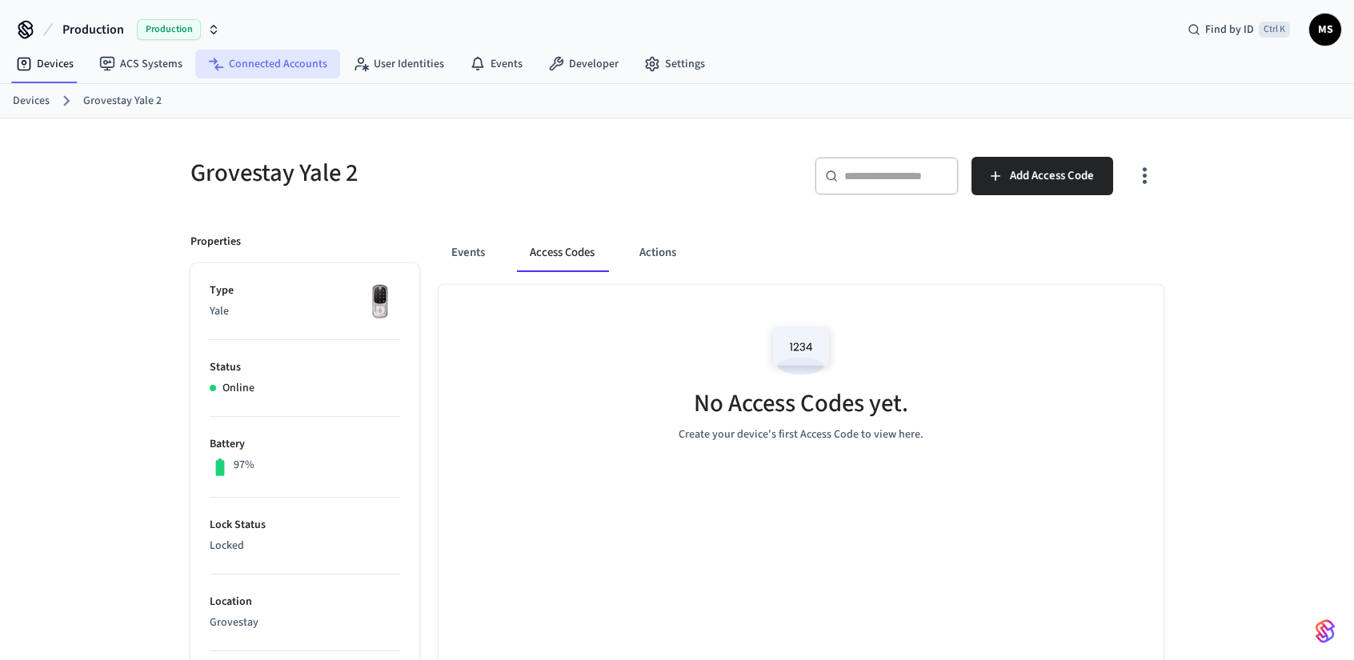
click at [307, 74] on link "Connected Accounts" at bounding box center [267, 64] width 145 height 29
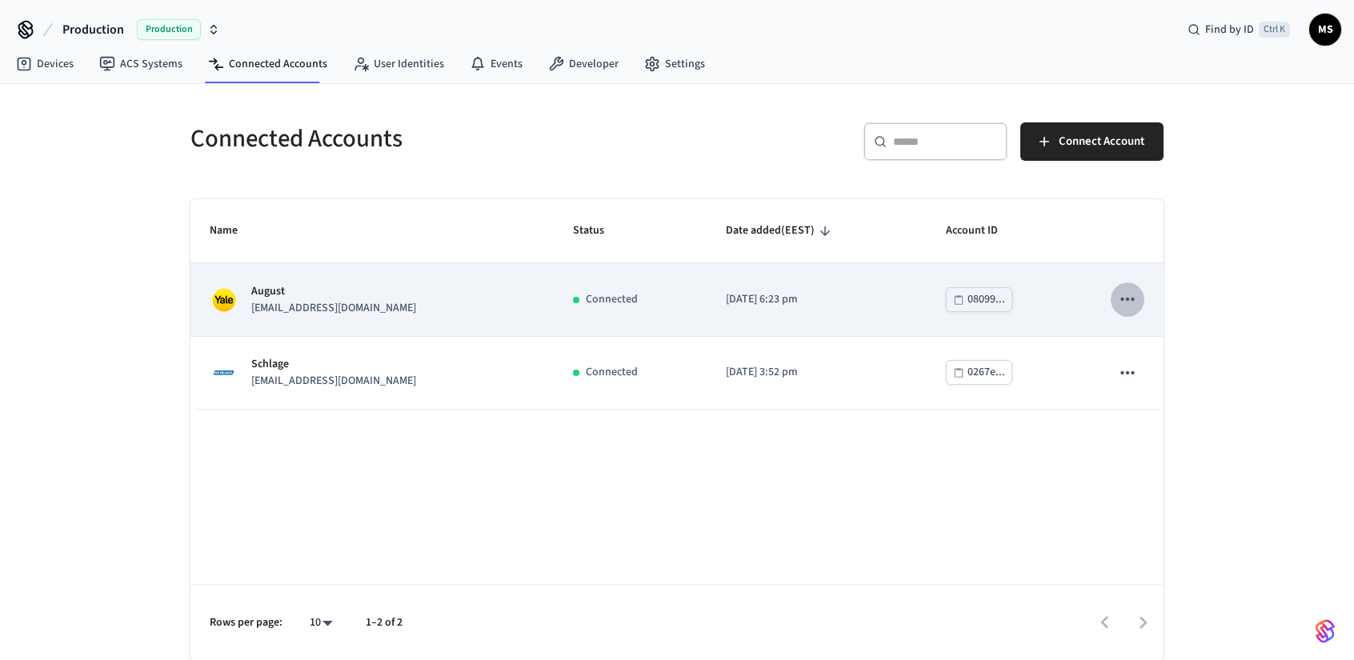
click at [1133, 294] on icon "sticky table" at bounding box center [1127, 299] width 21 height 21
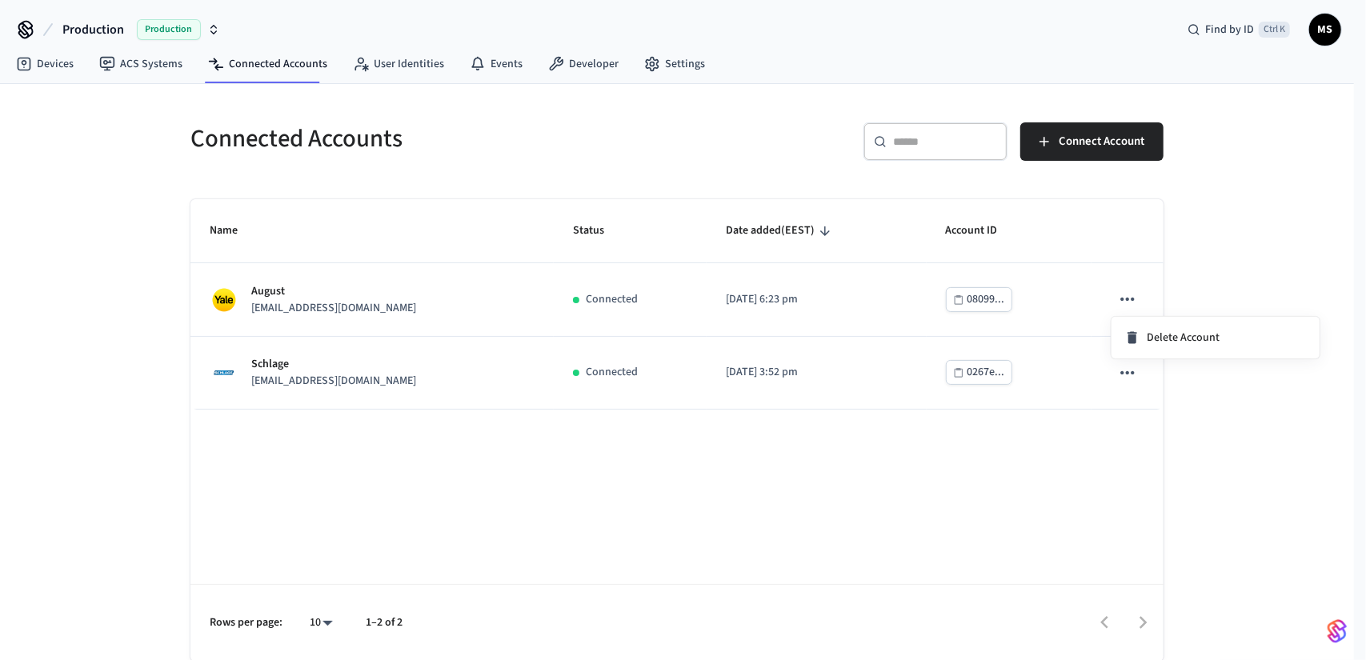
click at [786, 290] on div at bounding box center [683, 330] width 1366 height 660
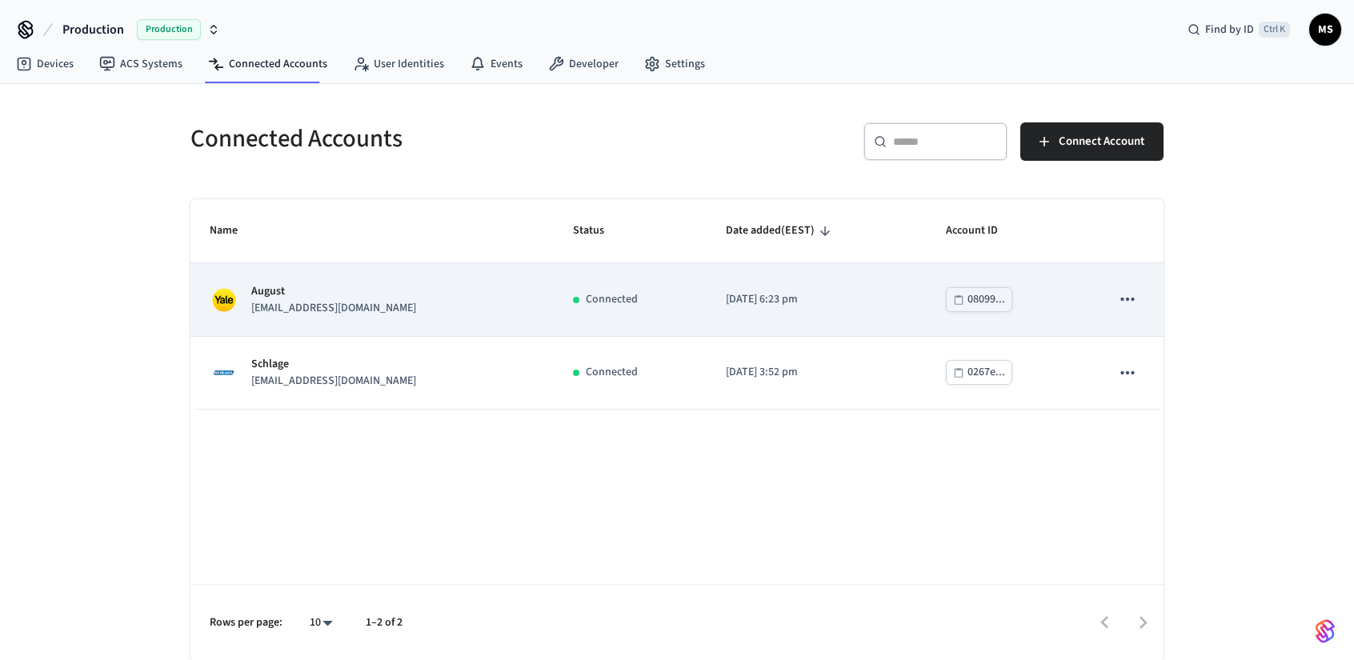
click at [707, 298] on td "[DATE] 6:23 pm" at bounding box center [816, 299] width 219 height 73
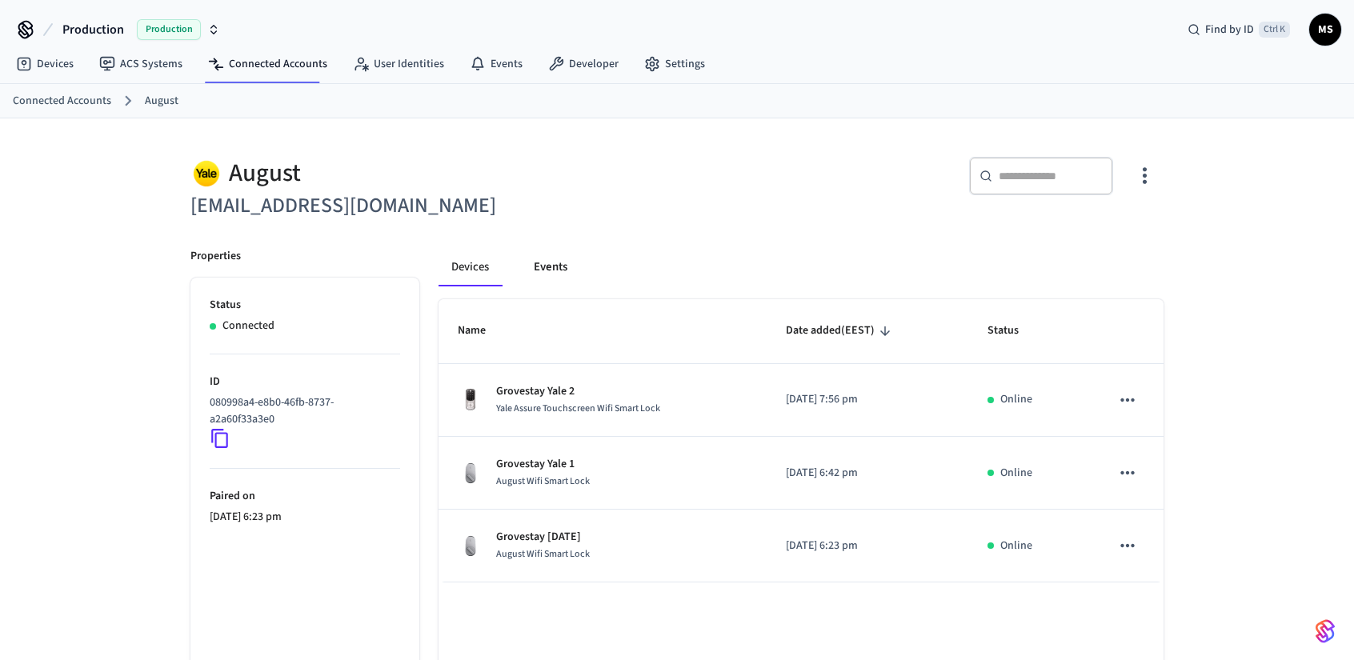
click at [547, 273] on button "Events" at bounding box center [550, 267] width 59 height 38
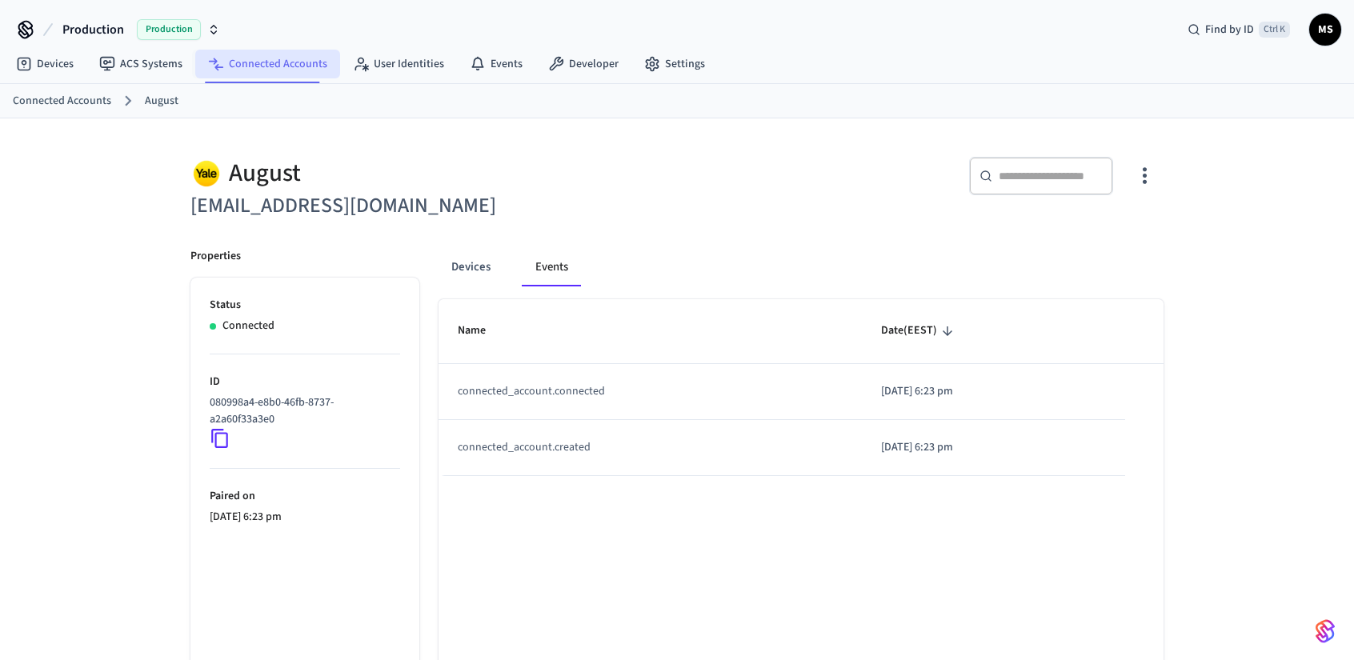
click at [279, 63] on link "Connected Accounts" at bounding box center [267, 64] width 145 height 29
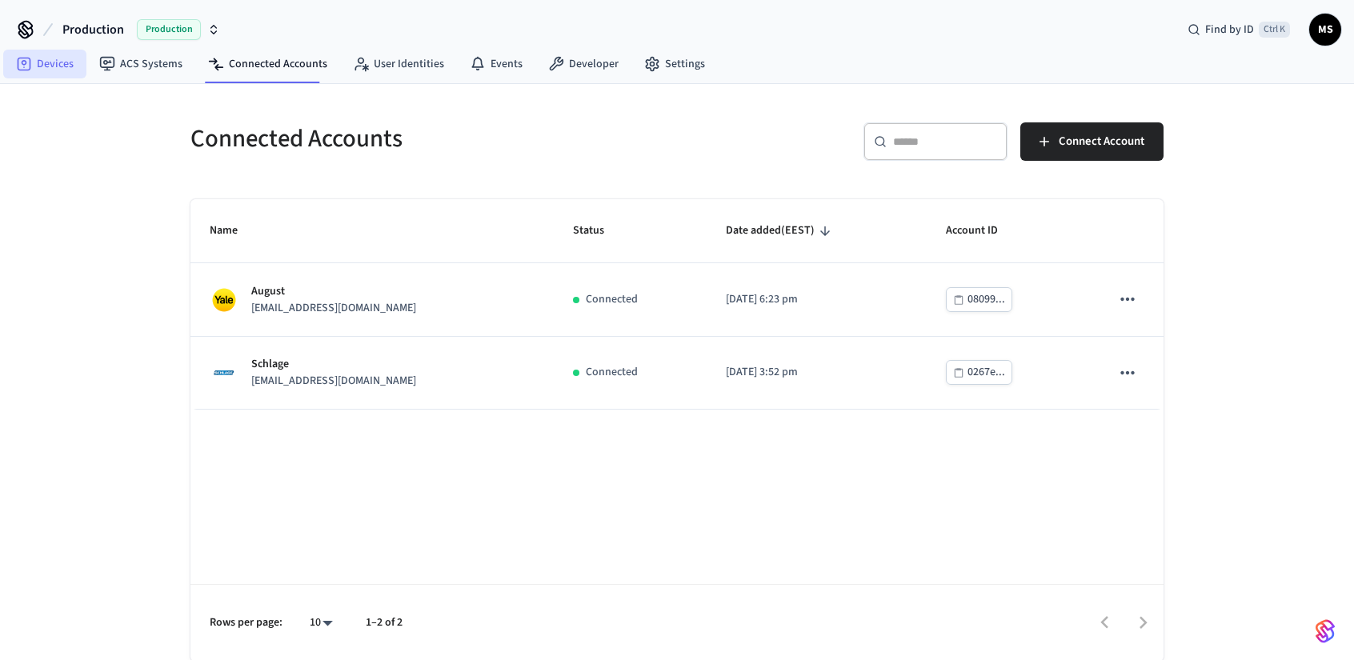
click at [35, 60] on link "Devices" at bounding box center [44, 64] width 83 height 29
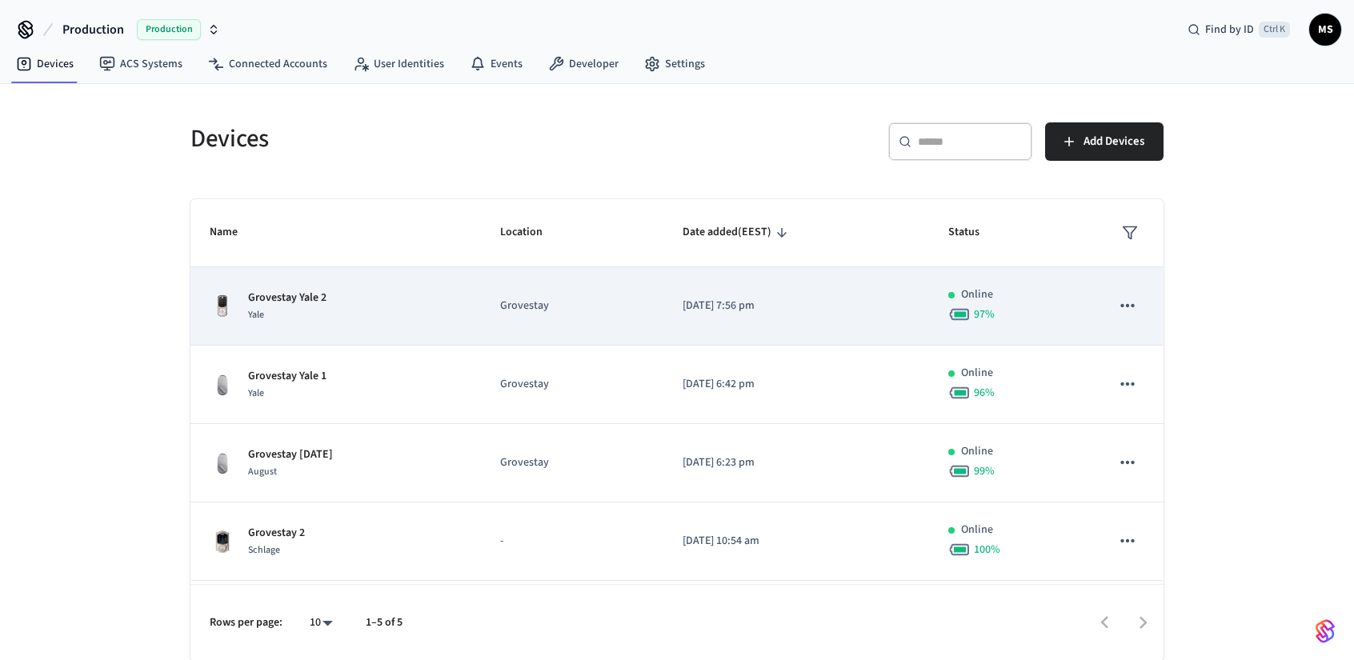
click at [551, 306] on p "Grovestay" at bounding box center [572, 306] width 144 height 17
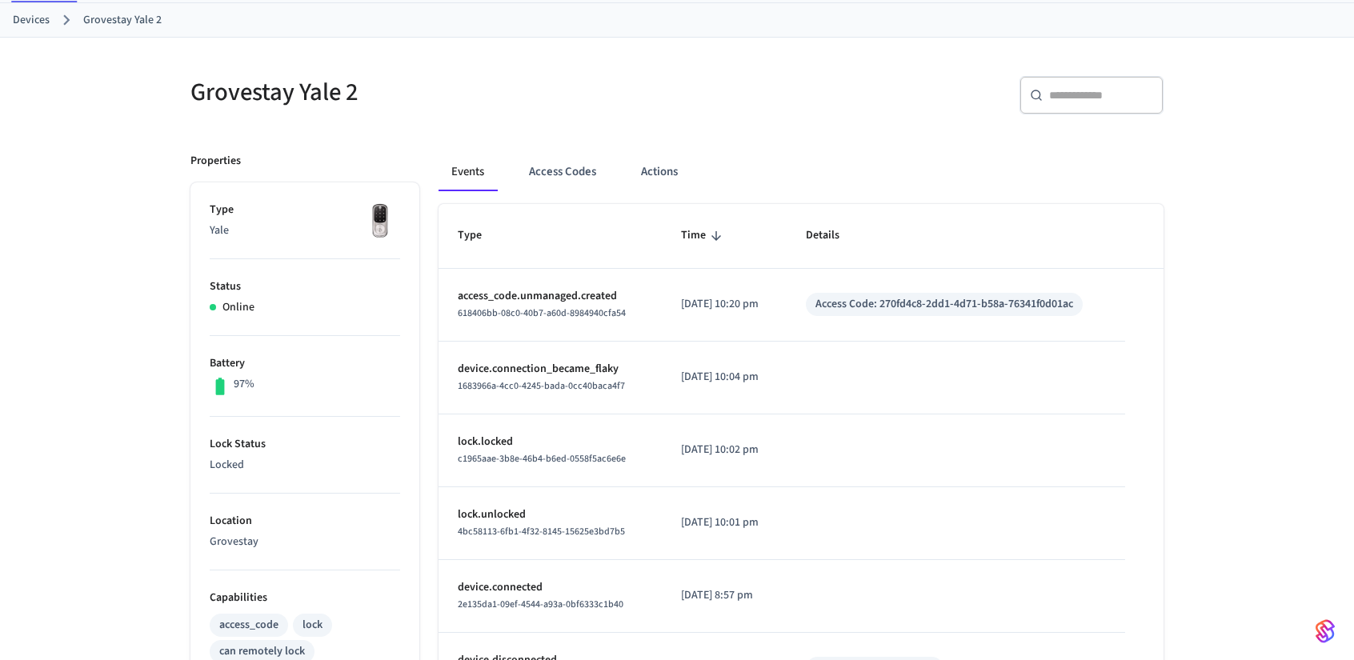
scroll to position [240, 0]
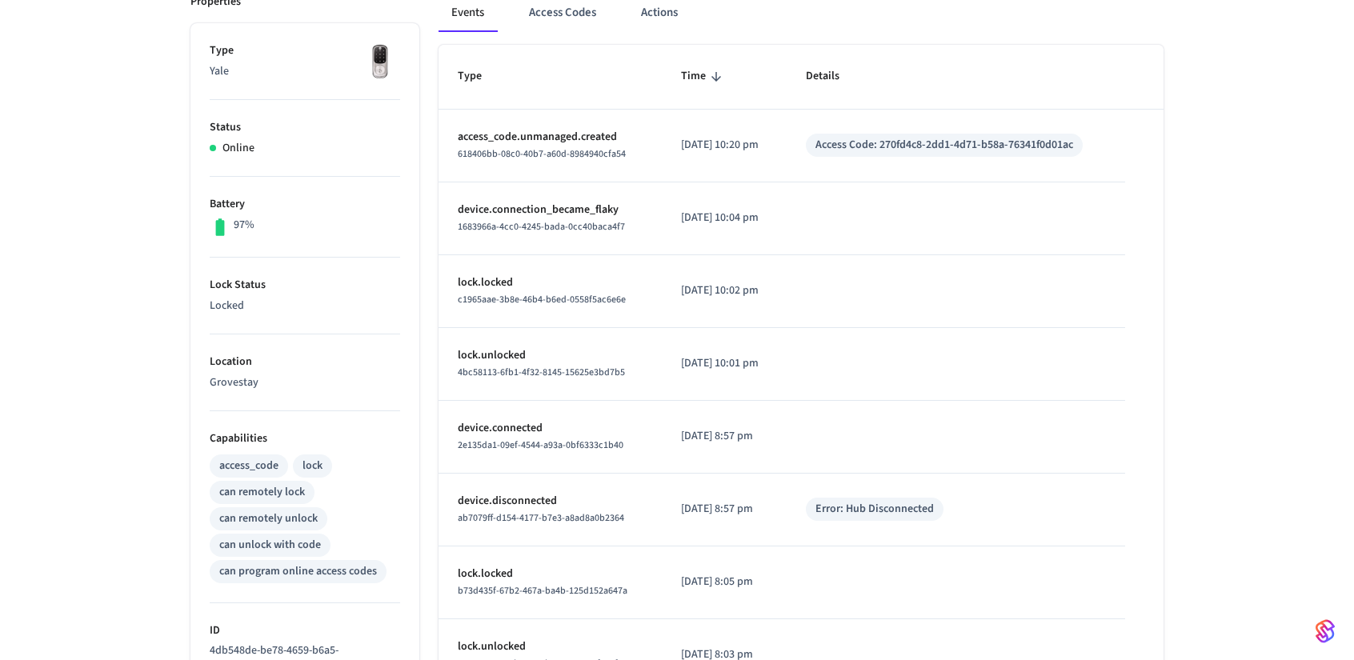
click at [230, 382] on p "Grovestay" at bounding box center [305, 383] width 190 height 17
click at [286, 378] on p "Grovestay" at bounding box center [305, 383] width 190 height 17
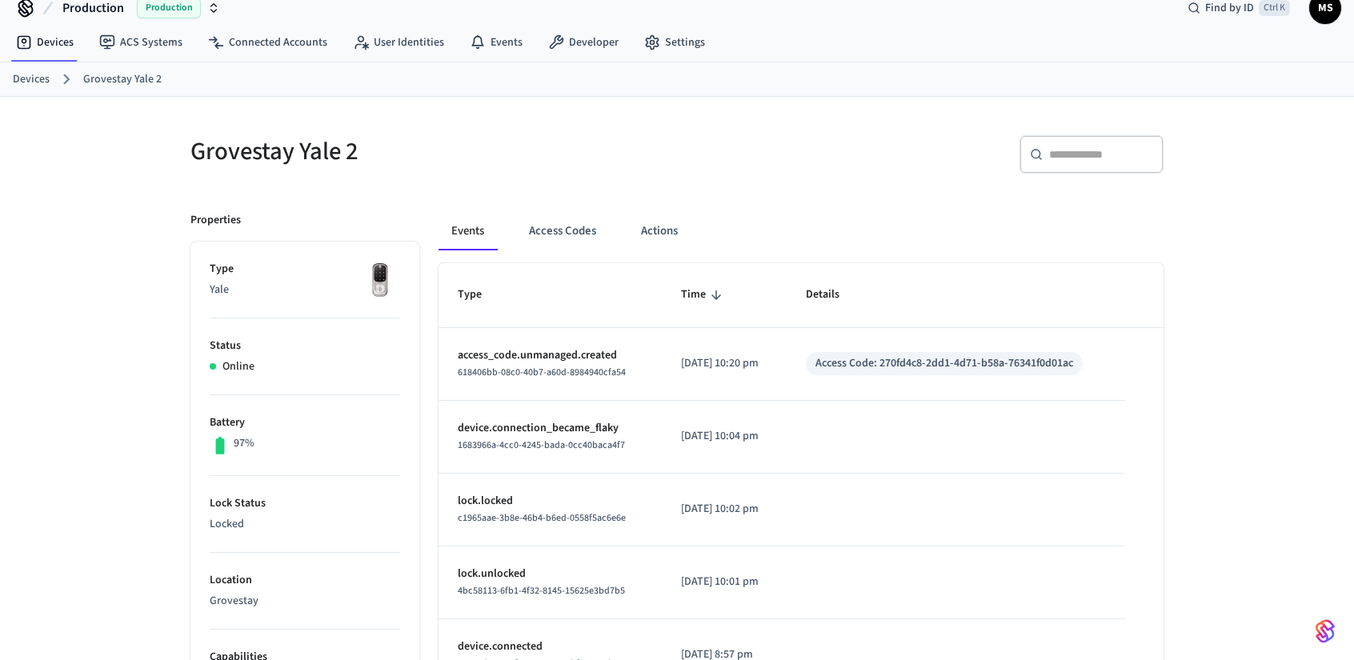
scroll to position [0, 0]
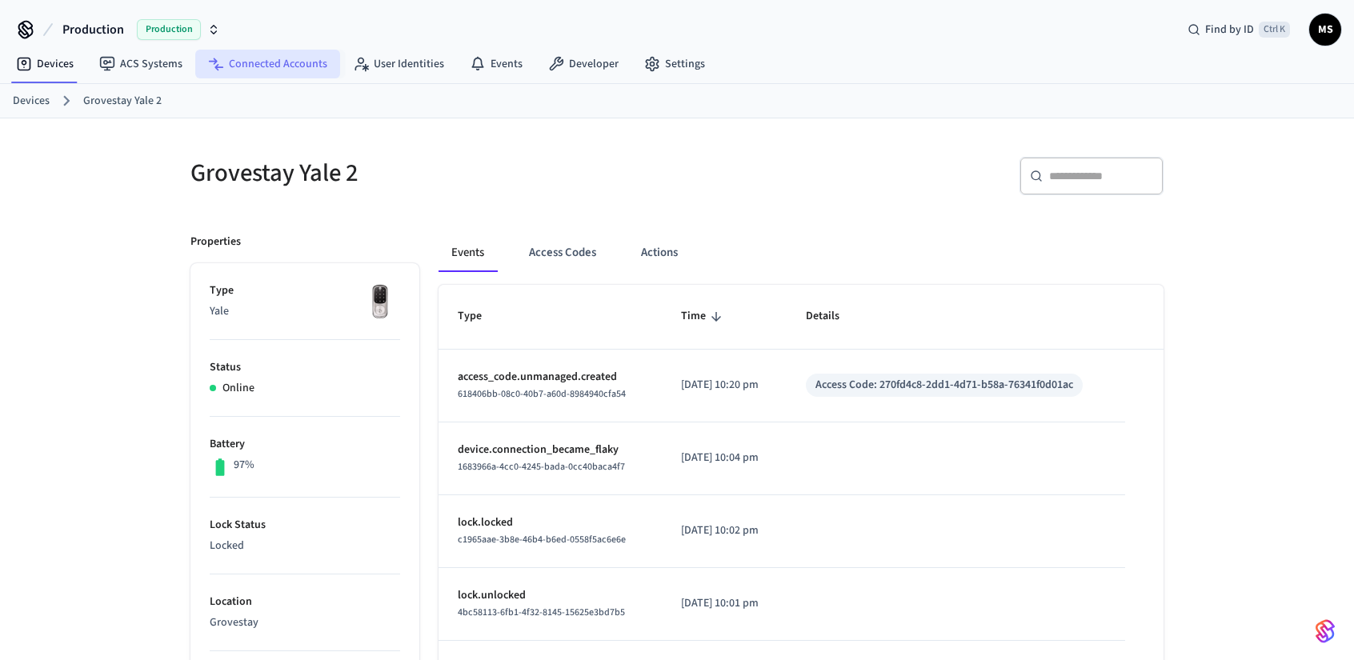
click at [283, 61] on link "Connected Accounts" at bounding box center [267, 64] width 145 height 29
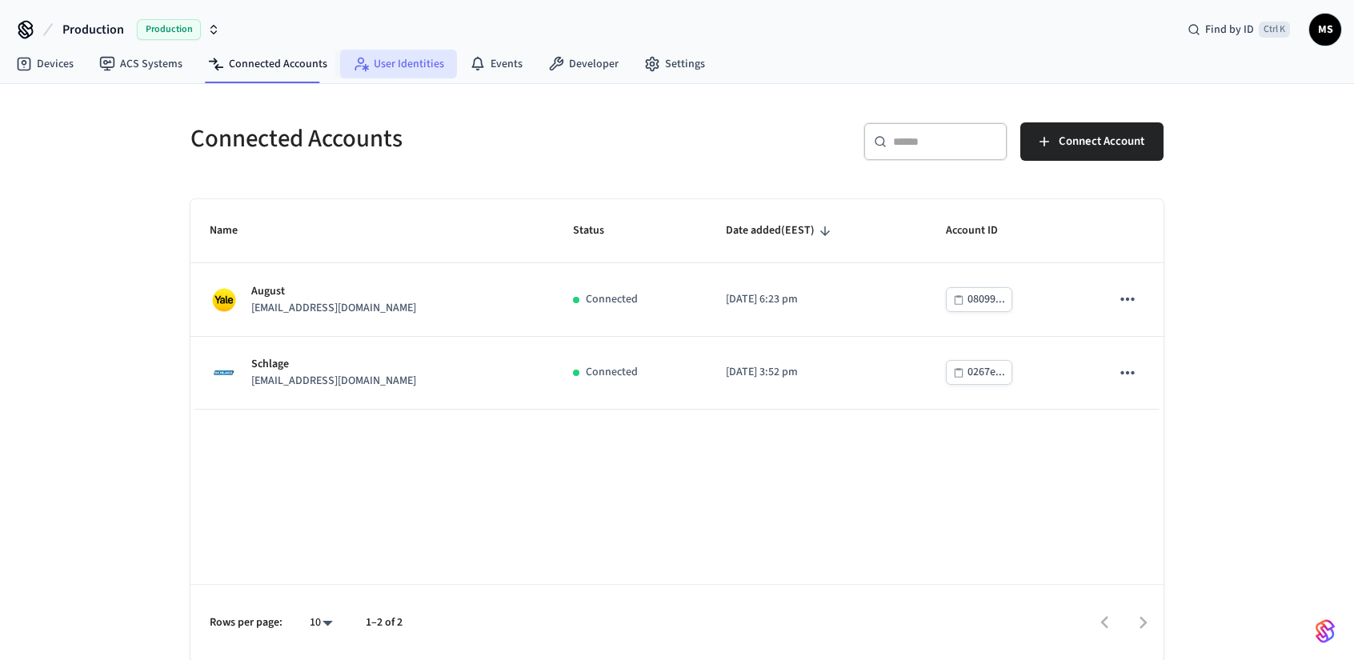
click at [388, 64] on link "User Identities" at bounding box center [398, 64] width 117 height 29
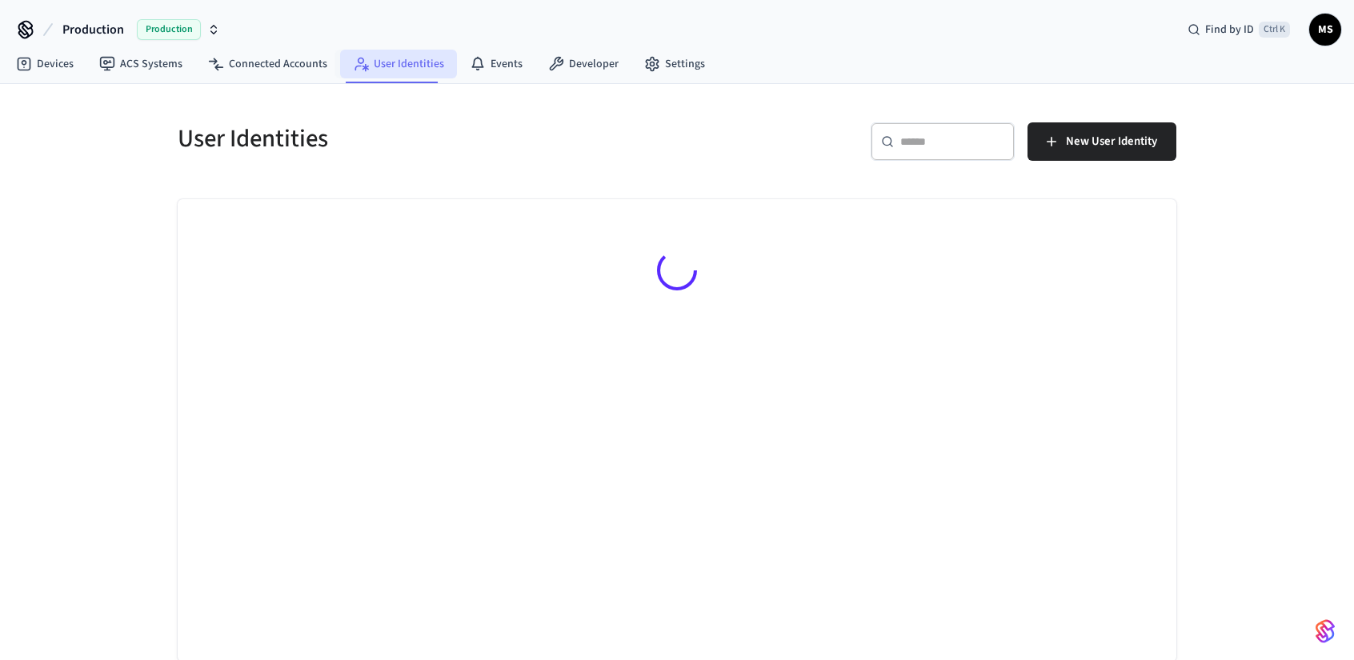
click at [353, 62] on icon at bounding box center [361, 64] width 16 height 16
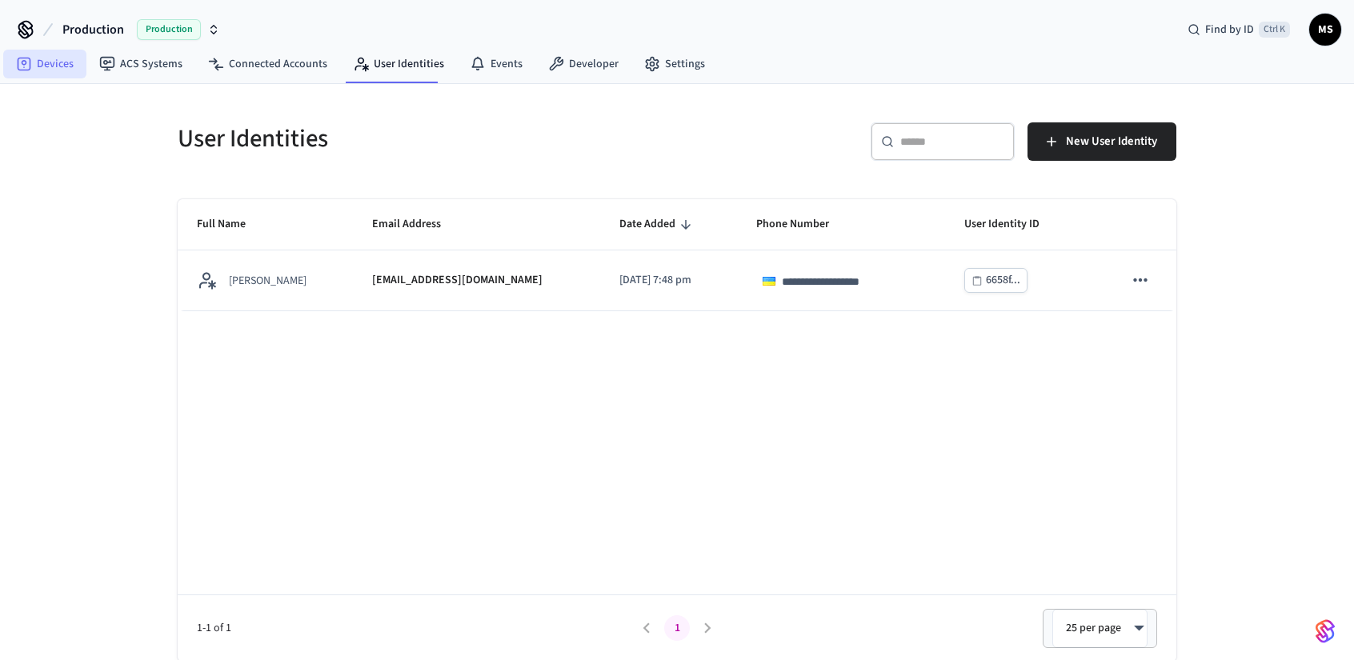
click at [42, 50] on link "Devices" at bounding box center [44, 64] width 83 height 29
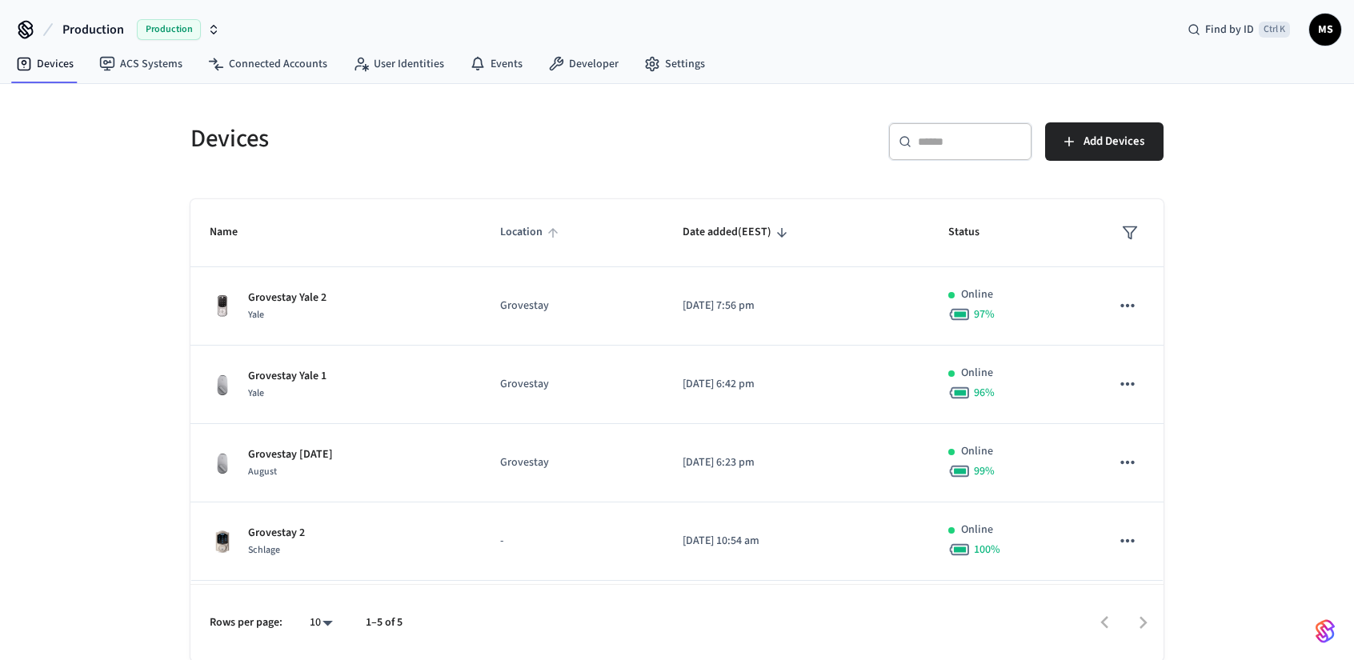
click at [523, 220] on span "Location" at bounding box center [531, 232] width 63 height 25
click at [538, 223] on span "Location" at bounding box center [531, 232] width 63 height 25
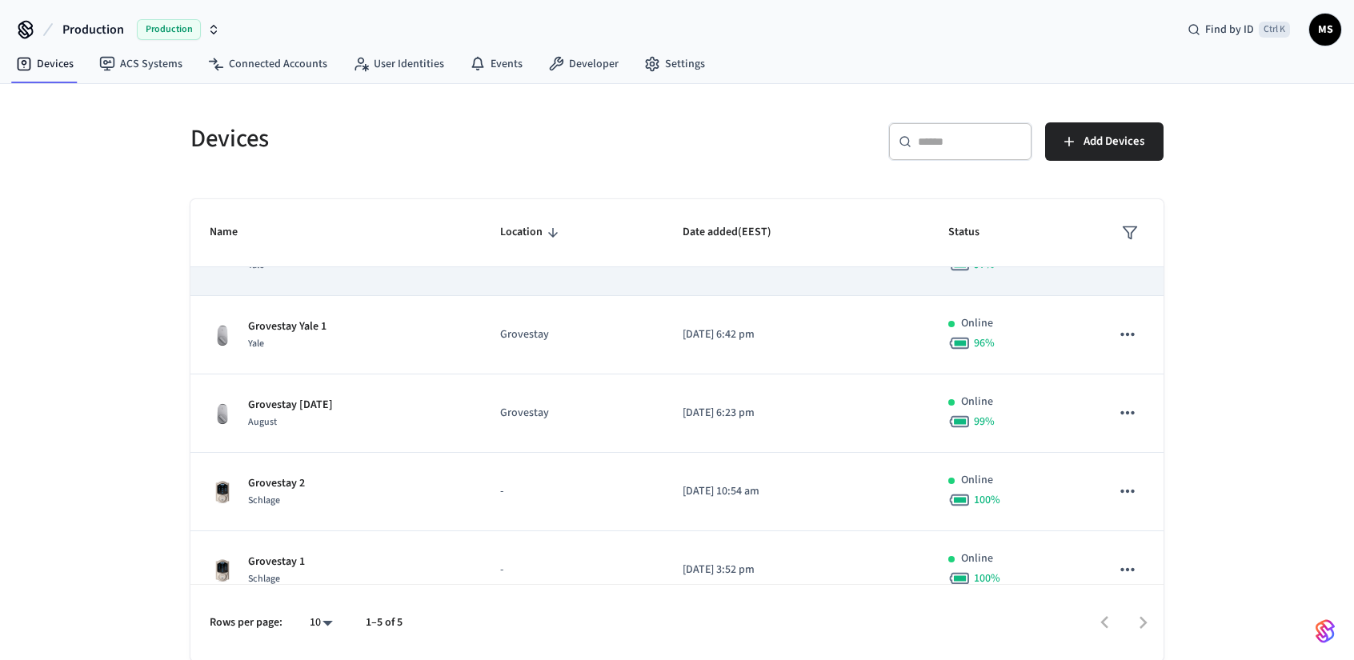
scroll to position [74, 0]
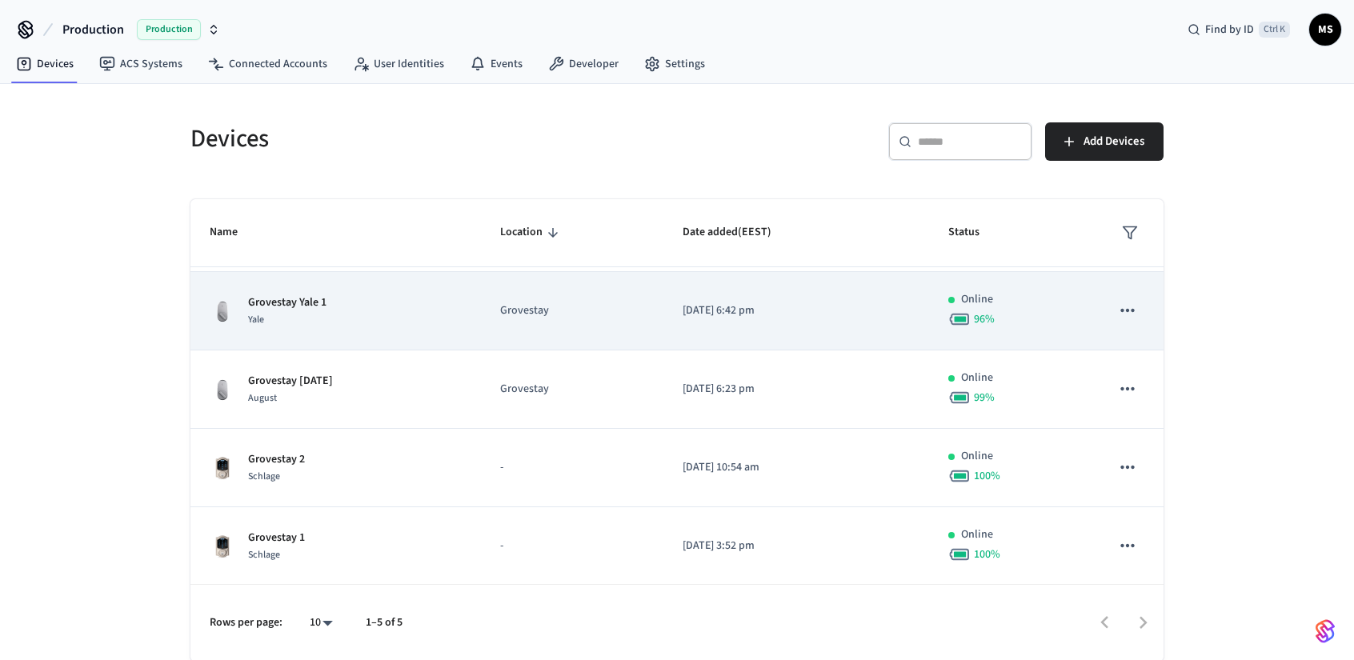
click at [549, 304] on p "Grovestay" at bounding box center [572, 310] width 144 height 17
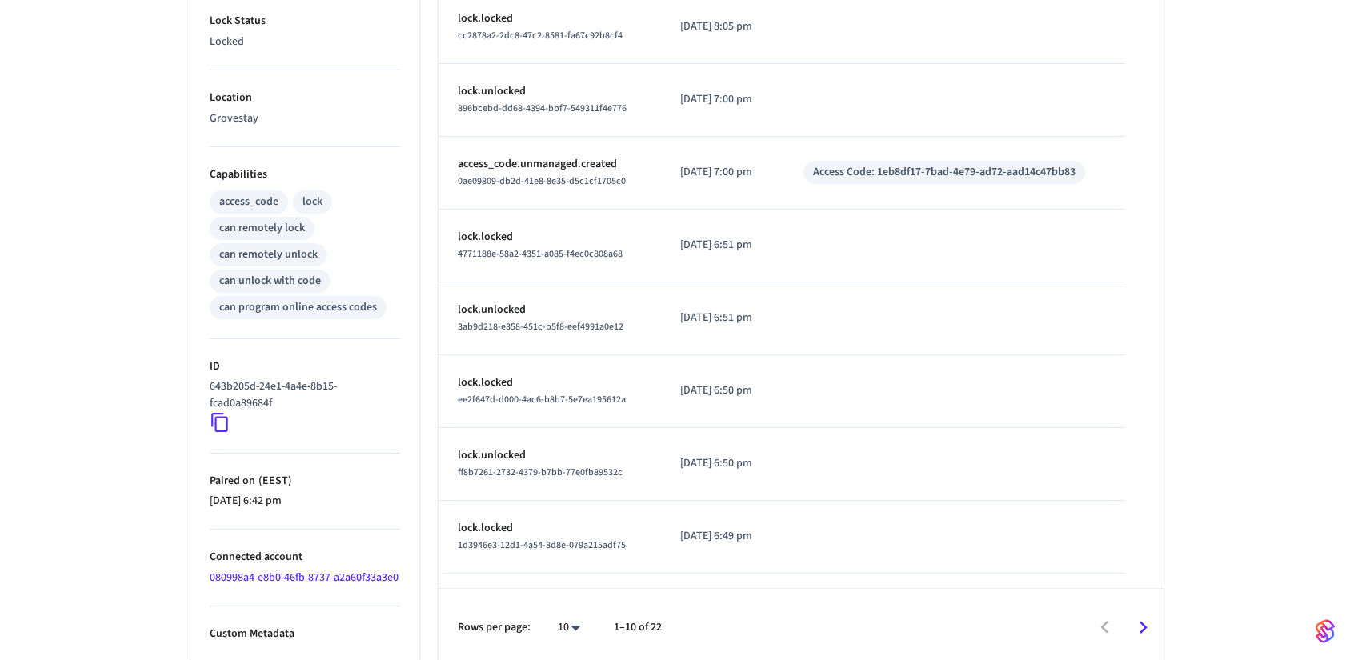
scroll to position [523, 0]
